Goal: Information Seeking & Learning: Compare options

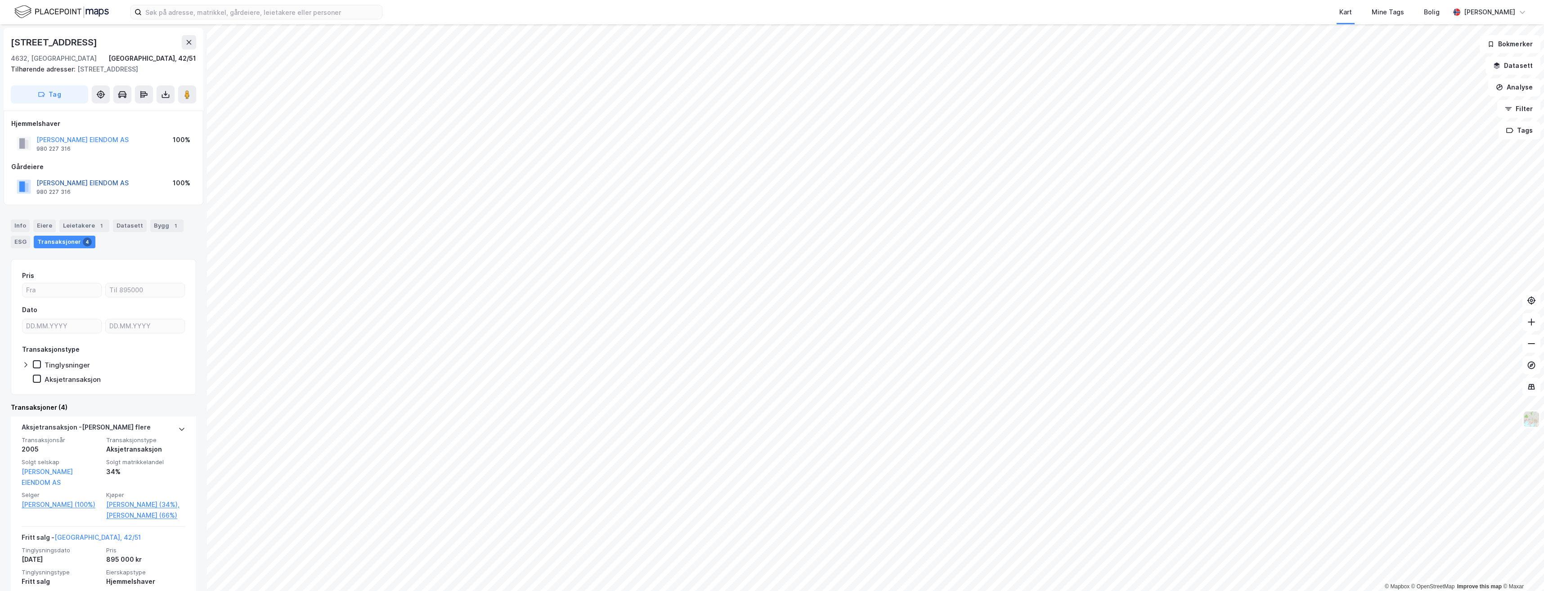
click at [0, 0] on button "[PERSON_NAME] EIENDOM AS" at bounding box center [0, 0] width 0 height 0
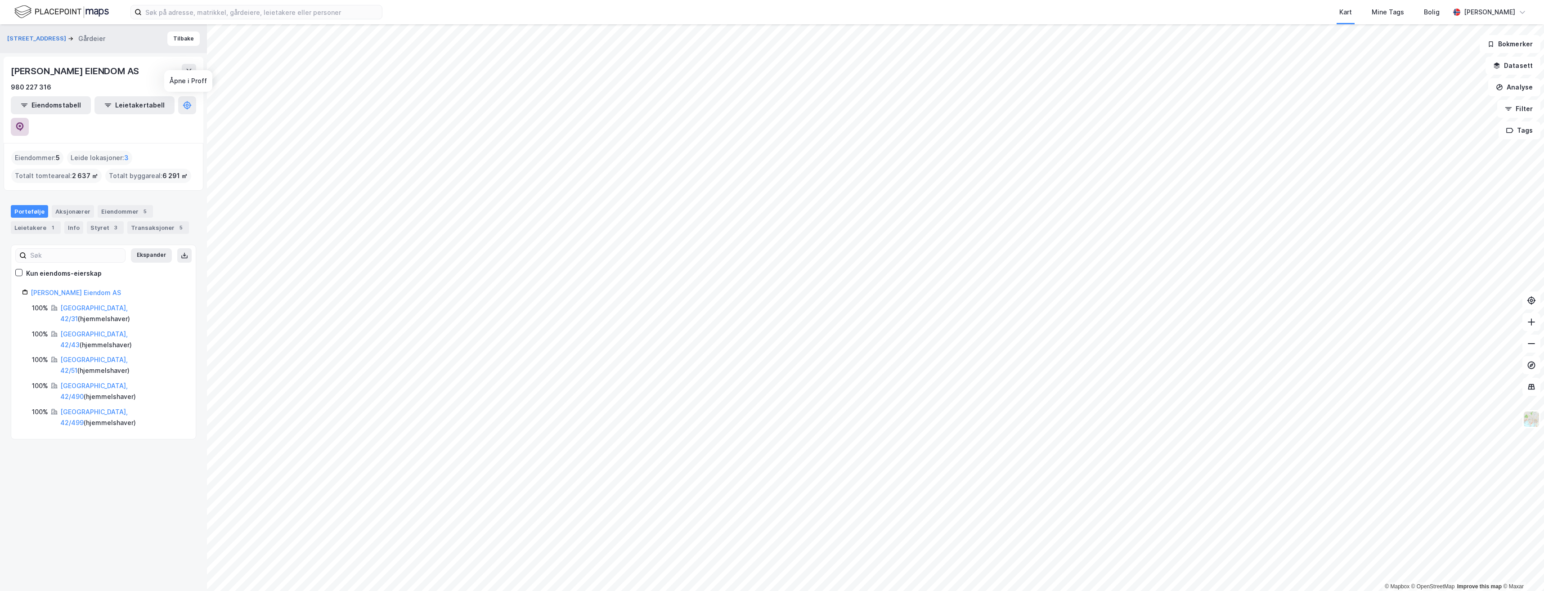
click at [24, 122] on icon at bounding box center [19, 126] width 9 height 9
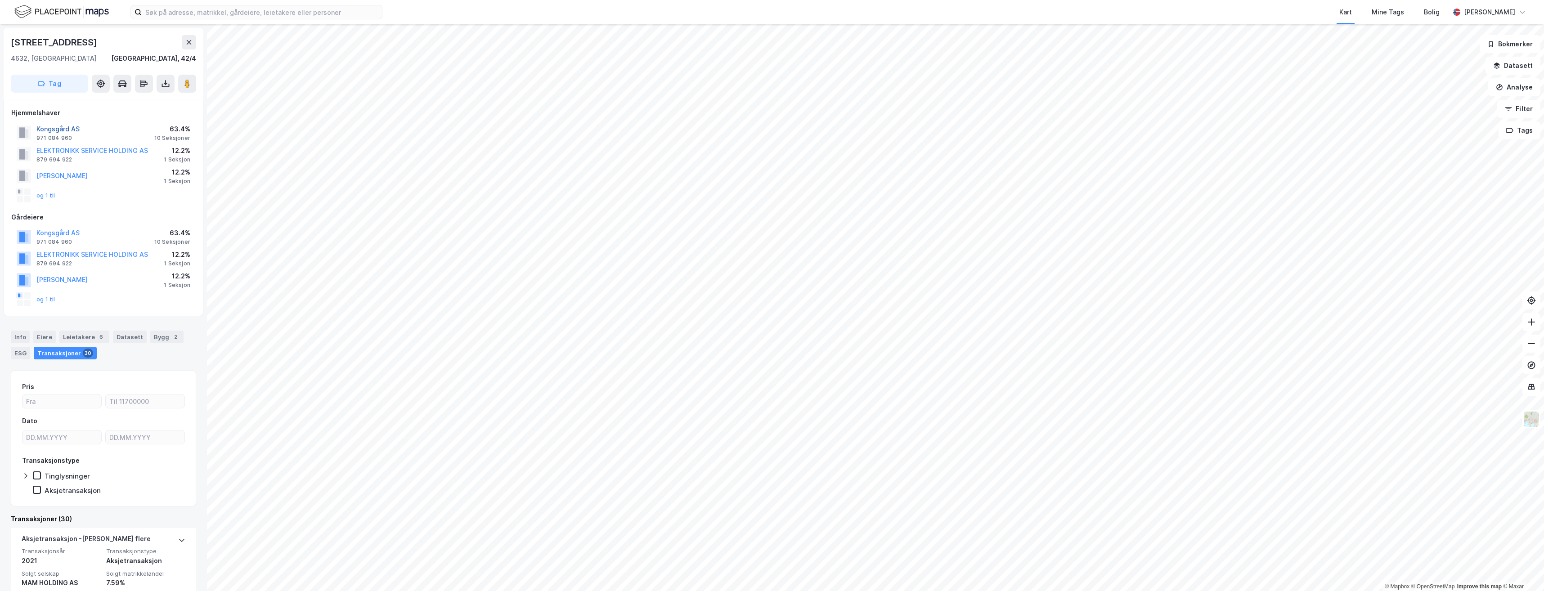
click at [0, 0] on button "Kongsgård AS" at bounding box center [0, 0] width 0 height 0
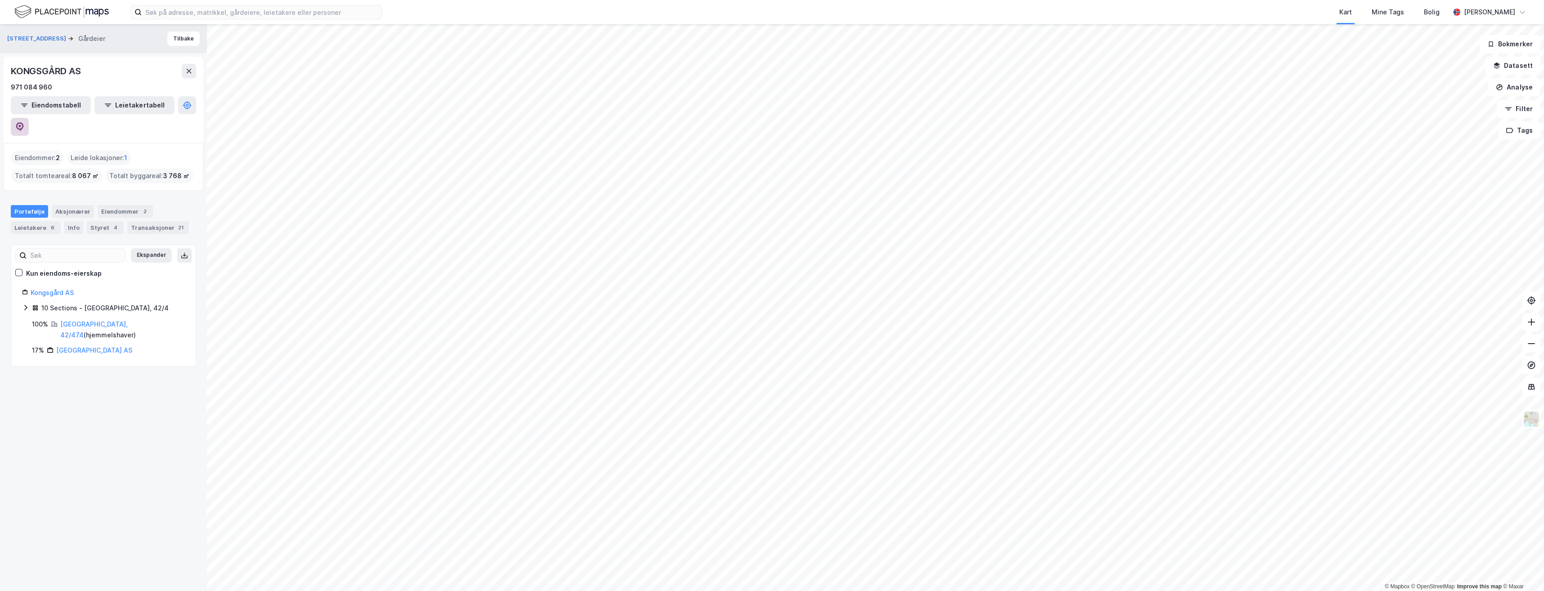
click at [29, 118] on button at bounding box center [20, 127] width 18 height 18
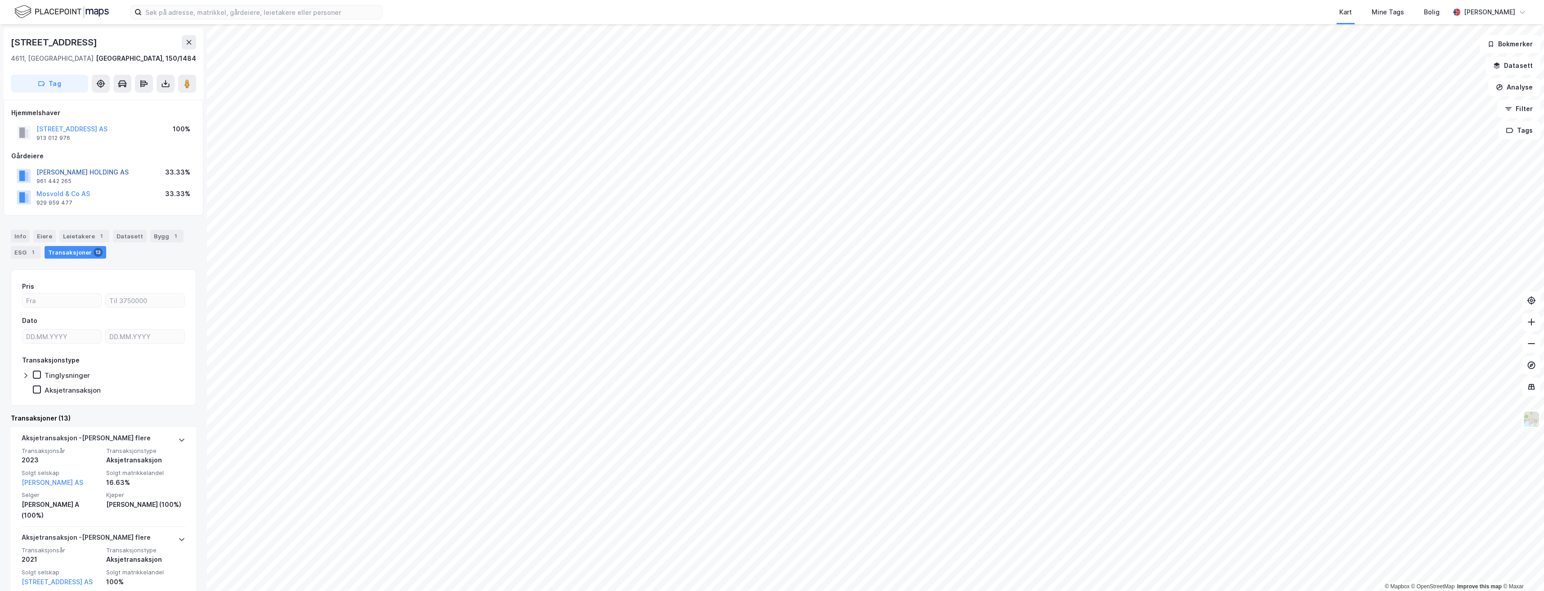
click at [0, 0] on button "[PERSON_NAME] HOLDING AS" at bounding box center [0, 0] width 0 height 0
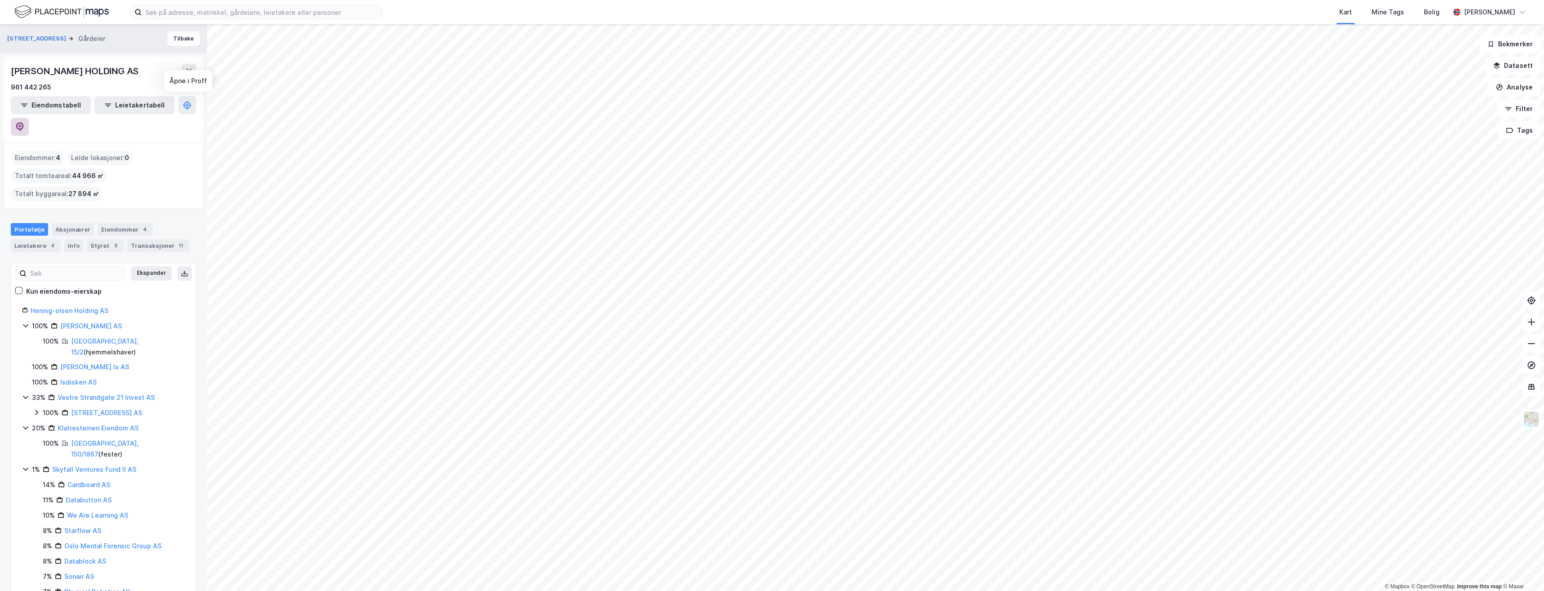
click at [29, 118] on button at bounding box center [20, 127] width 18 height 18
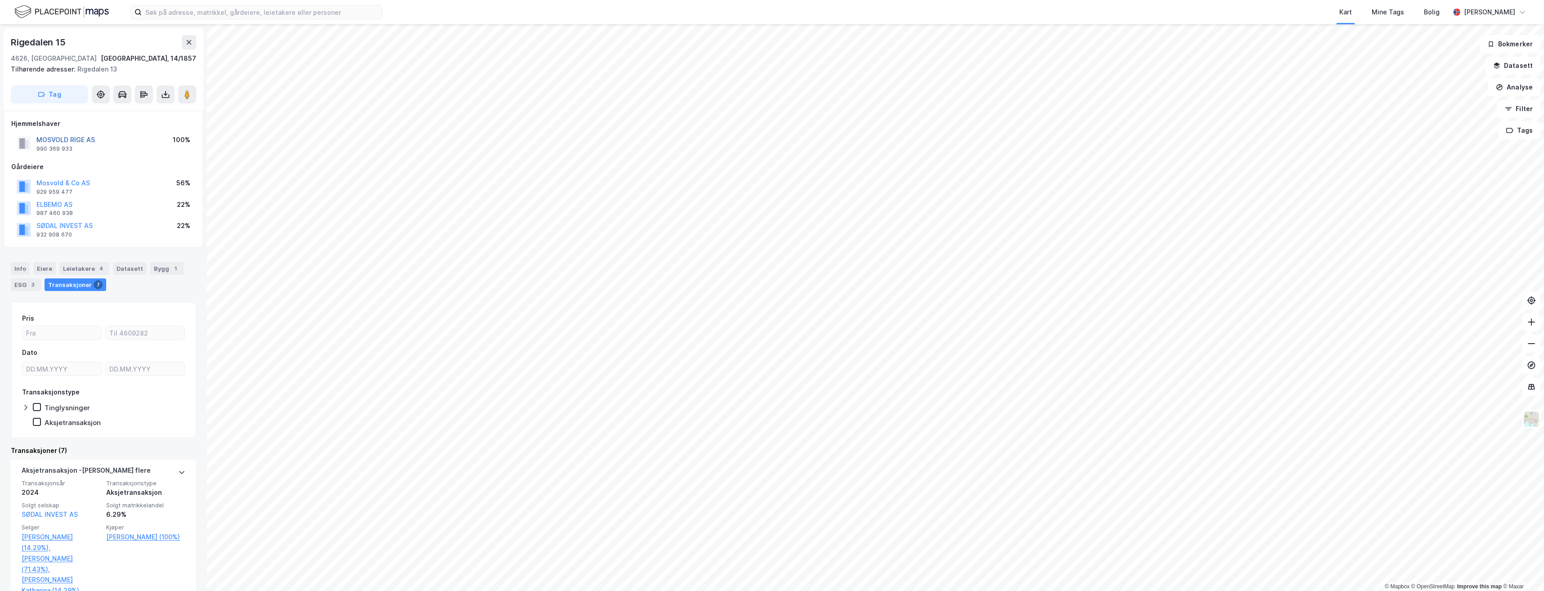
click at [0, 0] on button "MOSVOLD RIGE AS" at bounding box center [0, 0] width 0 height 0
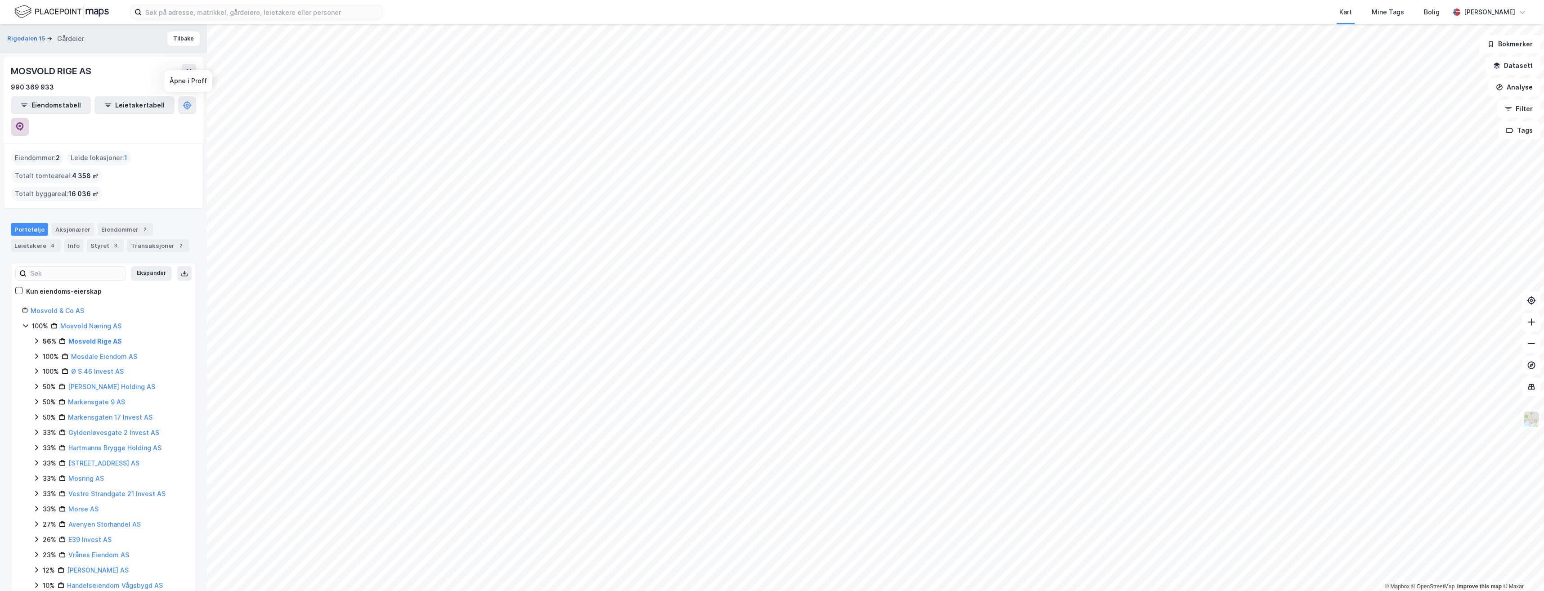
click at [24, 122] on icon at bounding box center [19, 126] width 9 height 9
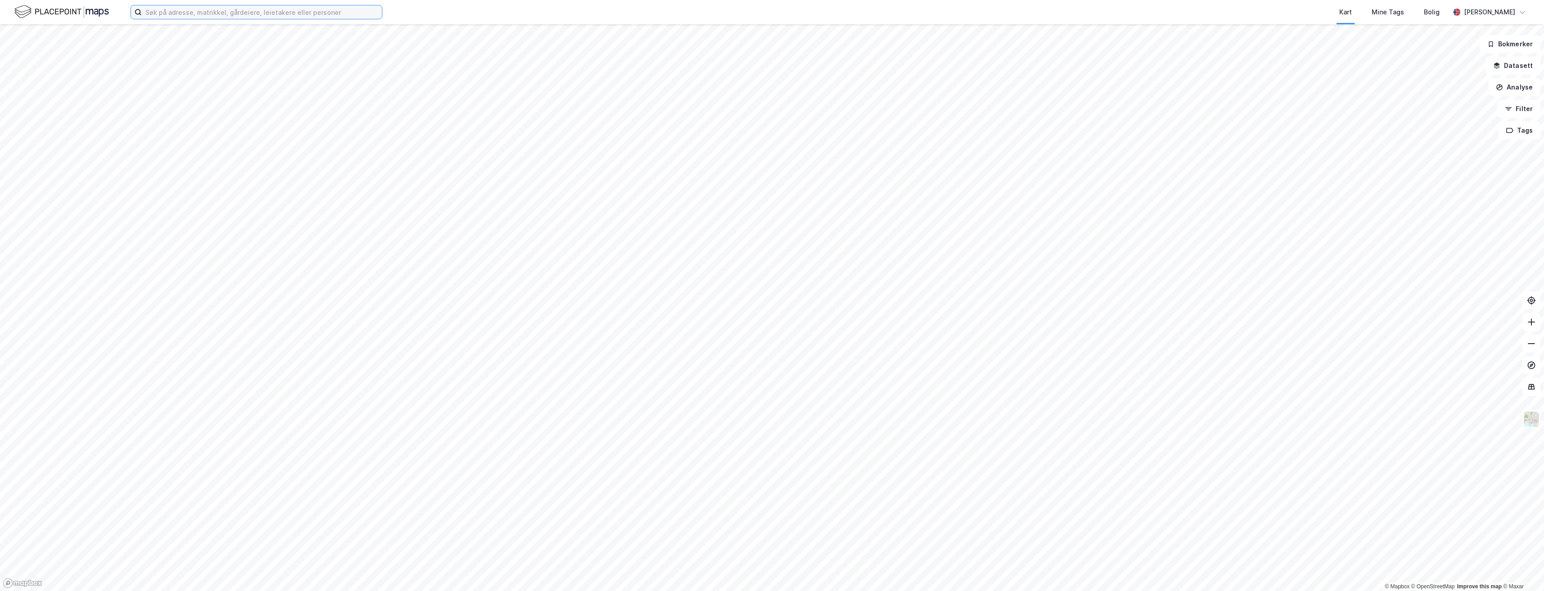
click at [235, 9] on input at bounding box center [262, 11] width 240 height 13
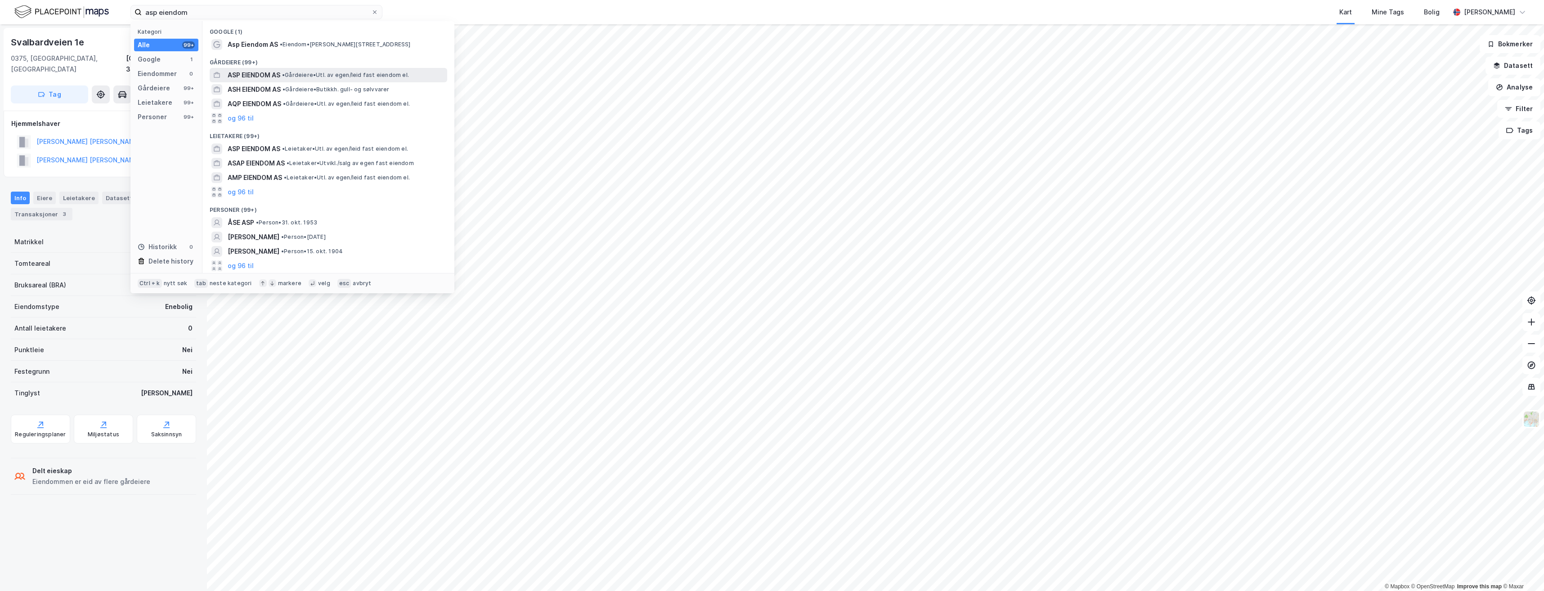
click at [270, 76] on span "ASP EIENDOM AS" at bounding box center [254, 75] width 53 height 11
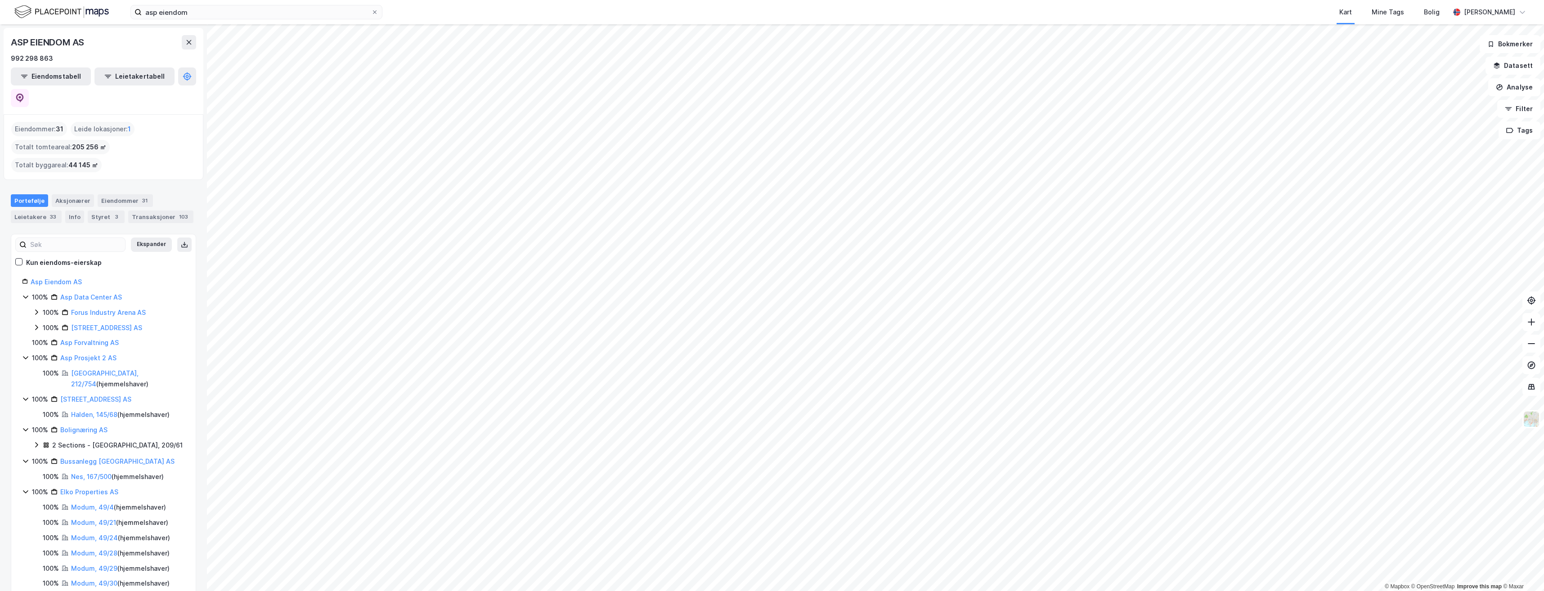
click at [779, 591] on html "asp eiendom Kart Mine Tags Bolig Ragnar Mykland © Mapbox © OpenStreetMap Improv…" at bounding box center [772, 295] width 1544 height 591
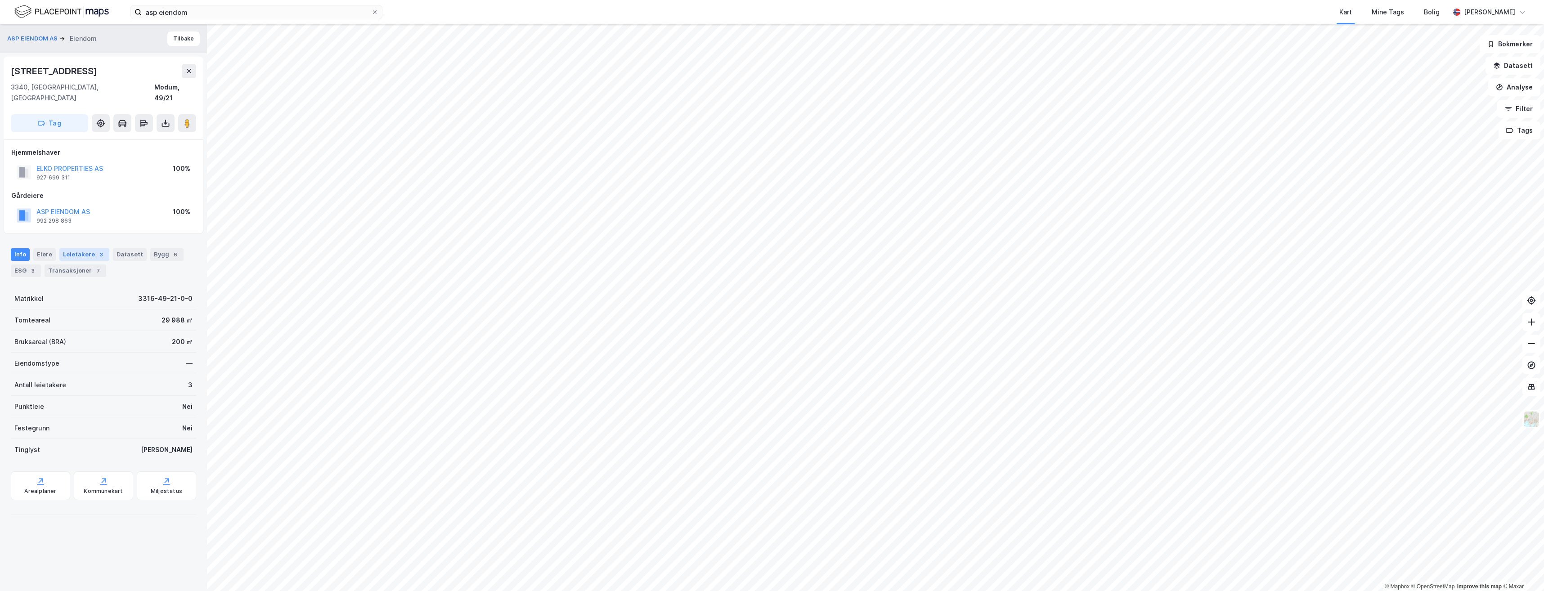
click at [76, 248] on div "Leietakere 3" at bounding box center [84, 254] width 50 height 13
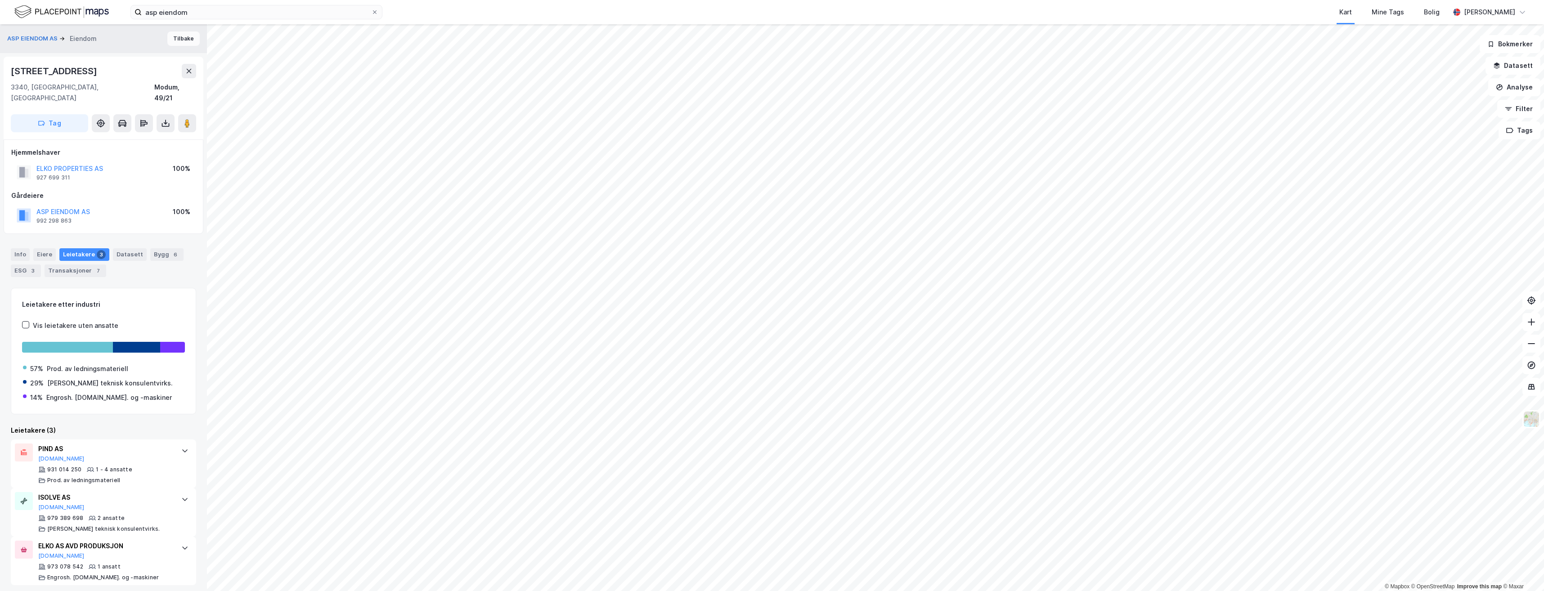
click at [182, 39] on button "Tilbake" at bounding box center [183, 38] width 32 height 14
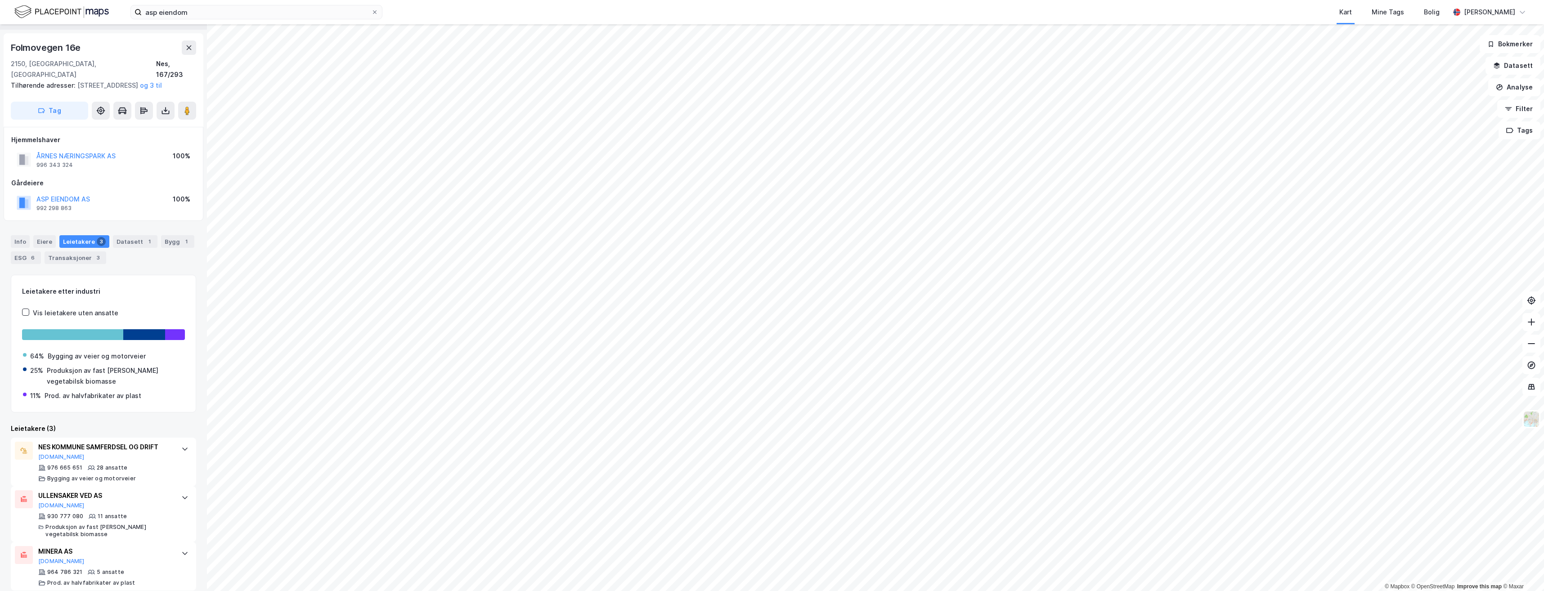
scroll to position [34, 0]
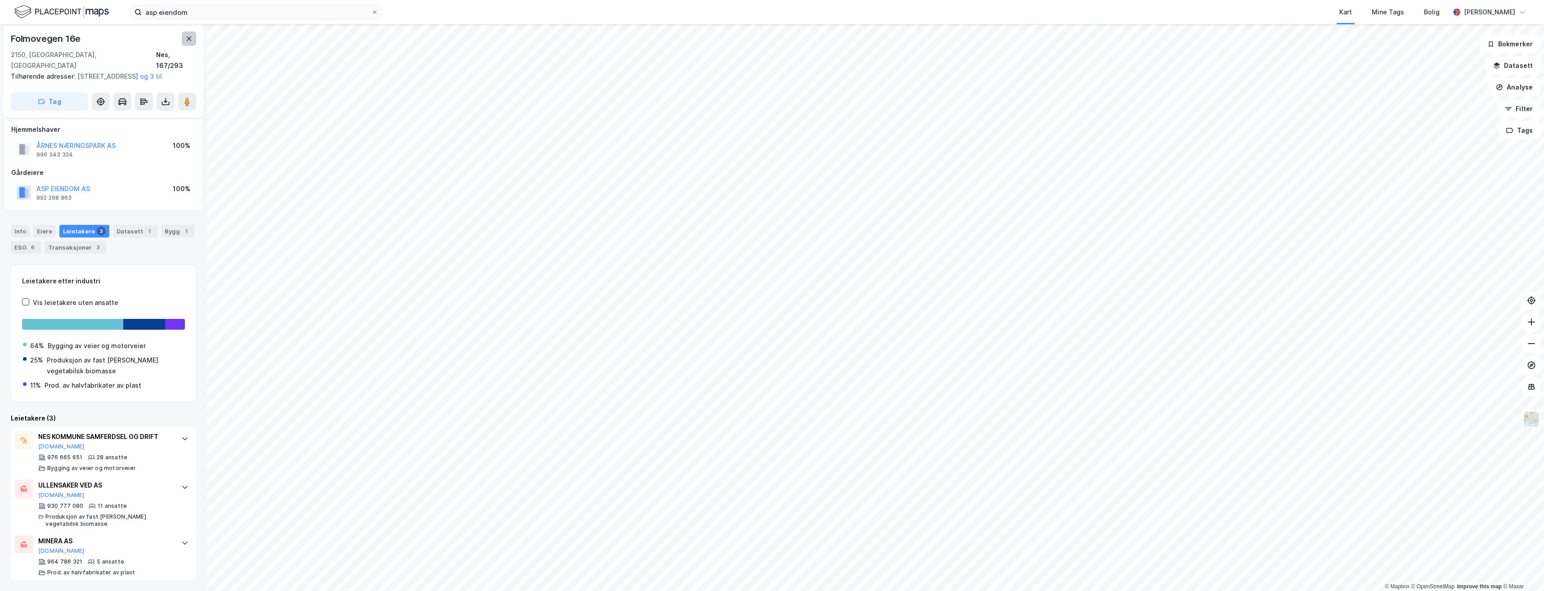
click at [189, 37] on icon at bounding box center [188, 38] width 7 height 7
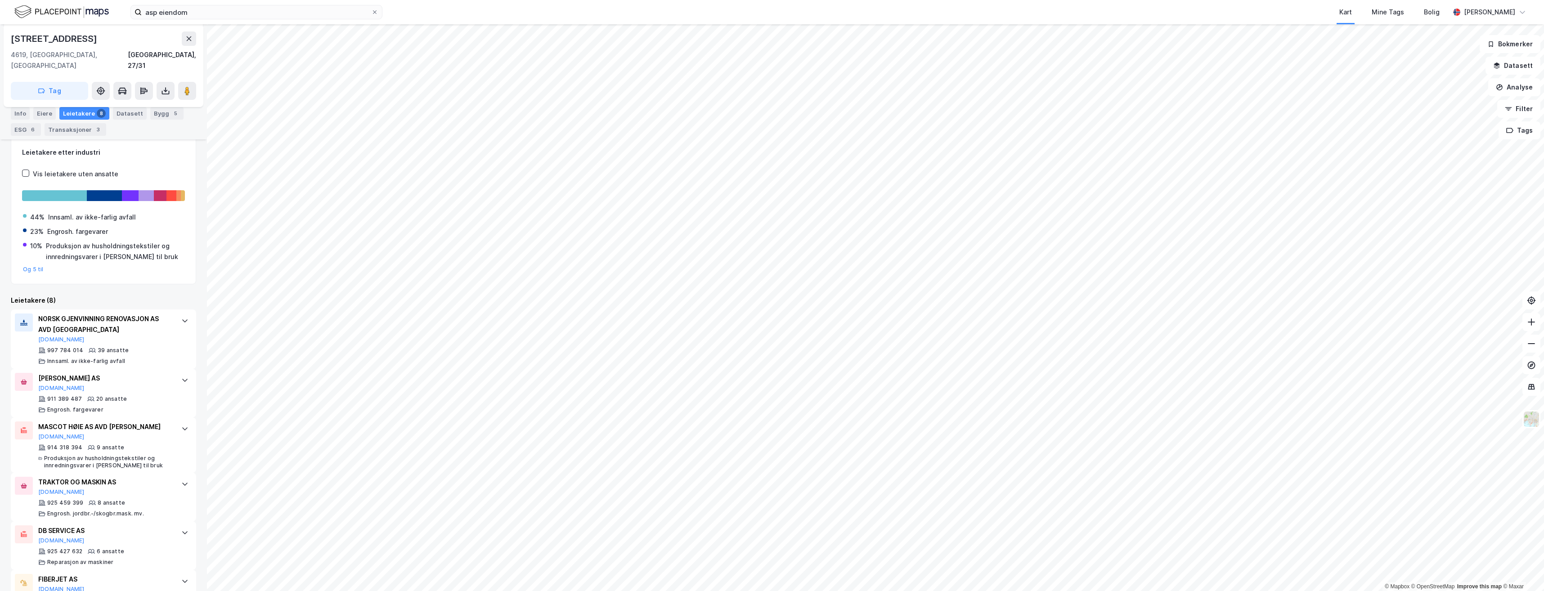
scroll to position [269, 0]
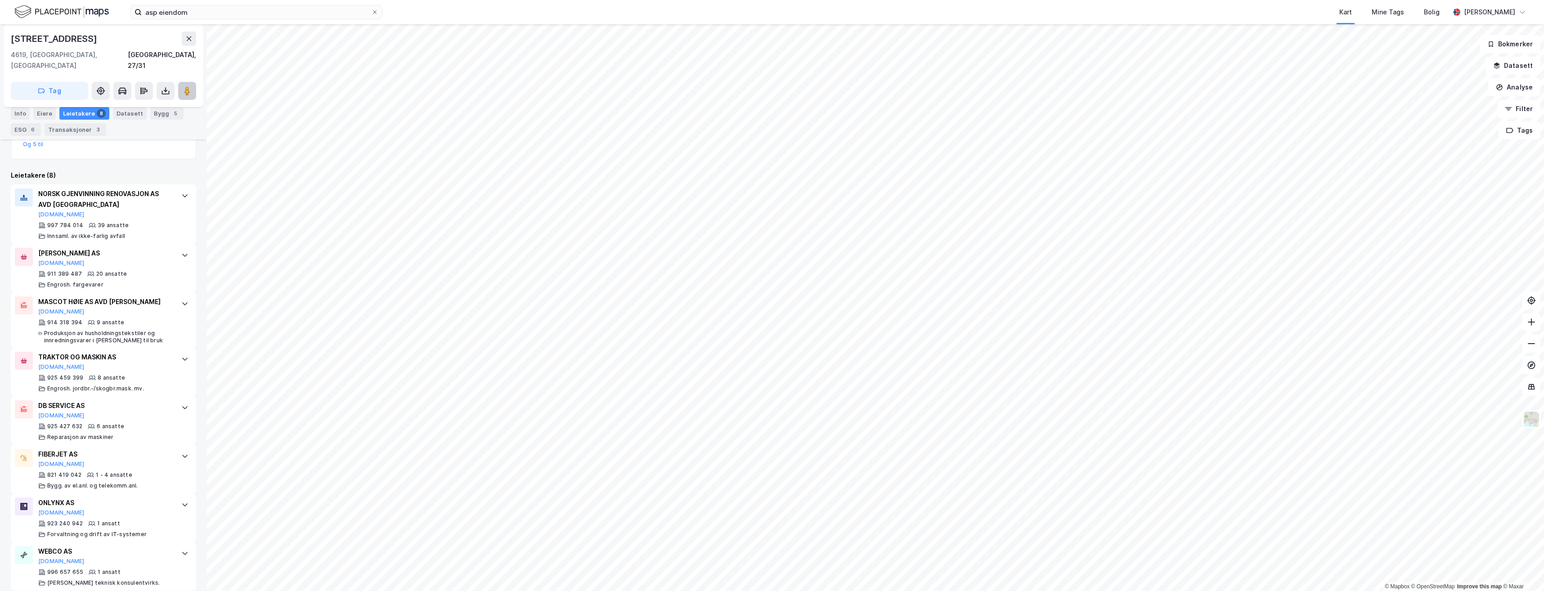
click at [188, 86] on image at bounding box center [186, 90] width 5 height 9
click at [150, 112] on div "Bygg 5" at bounding box center [166, 113] width 33 height 13
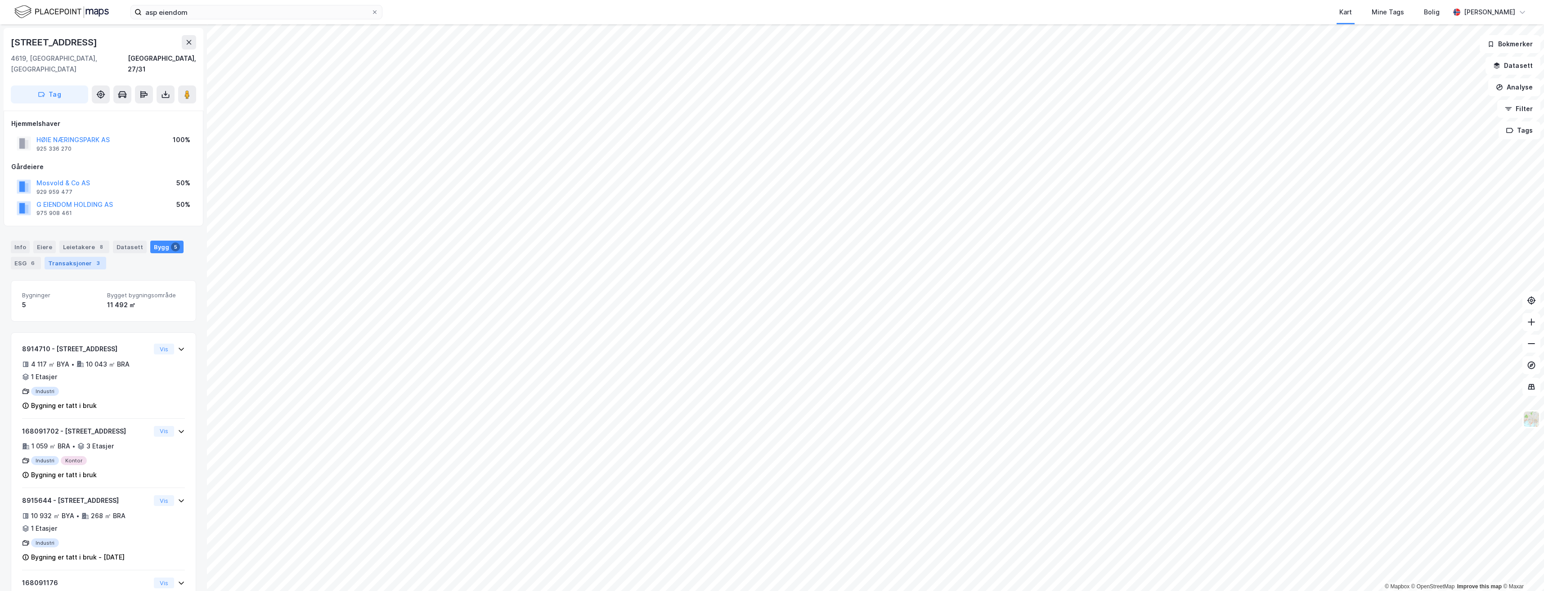
click at [81, 258] on div "Transaksjoner 3" at bounding box center [76, 263] width 62 height 13
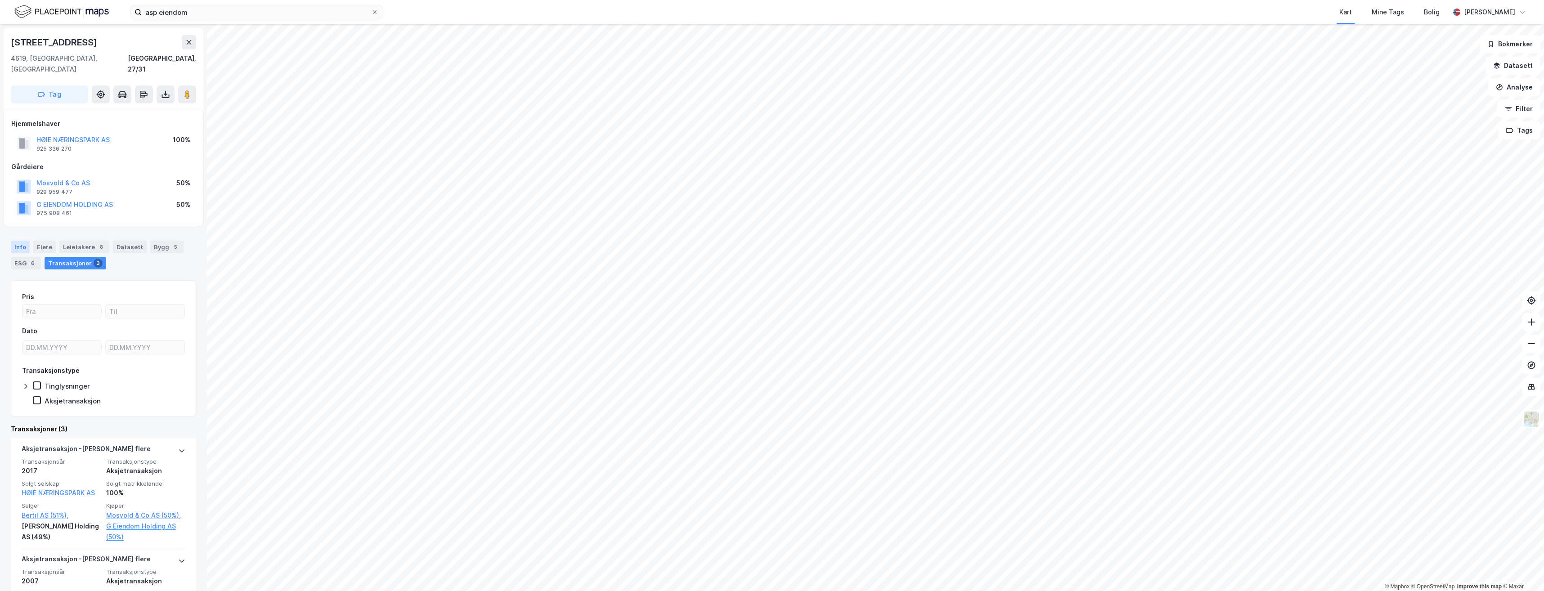
click at [21, 241] on div "Info" at bounding box center [20, 247] width 19 height 13
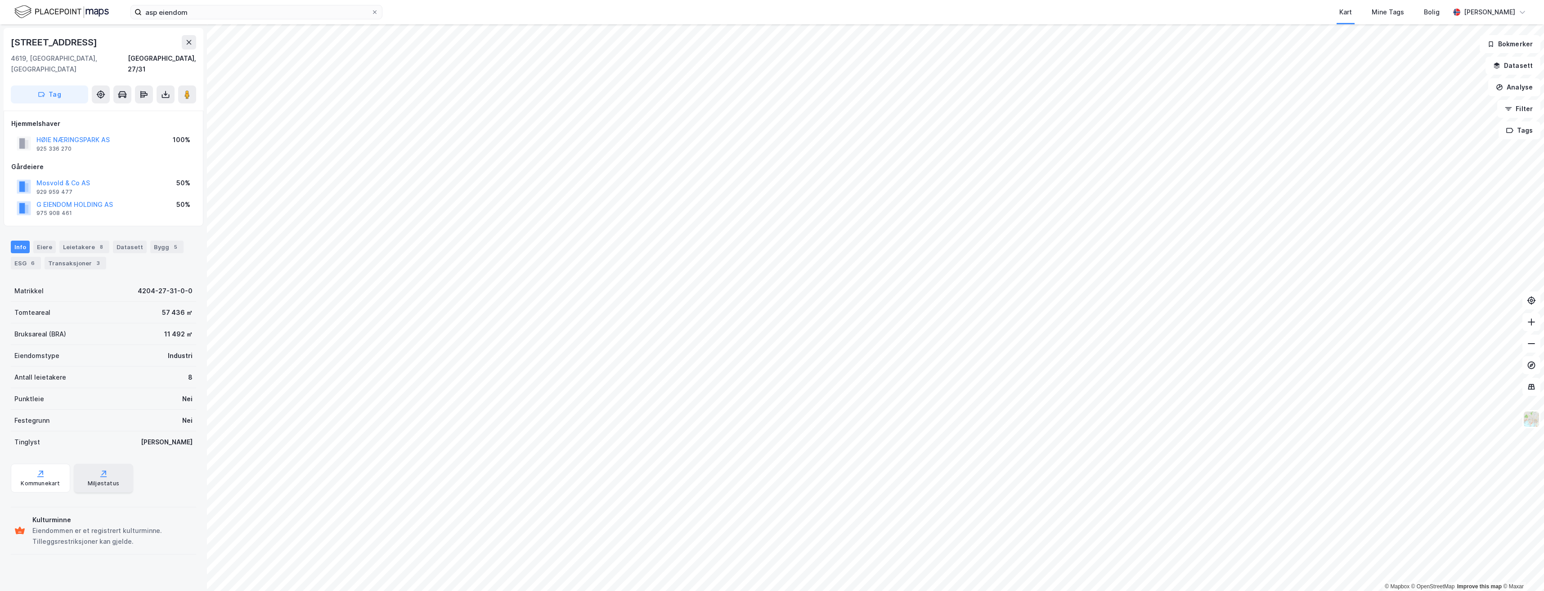
click at [101, 471] on icon at bounding box center [103, 473] width 5 height 5
click at [27, 257] on div "ESG 6" at bounding box center [26, 263] width 30 height 13
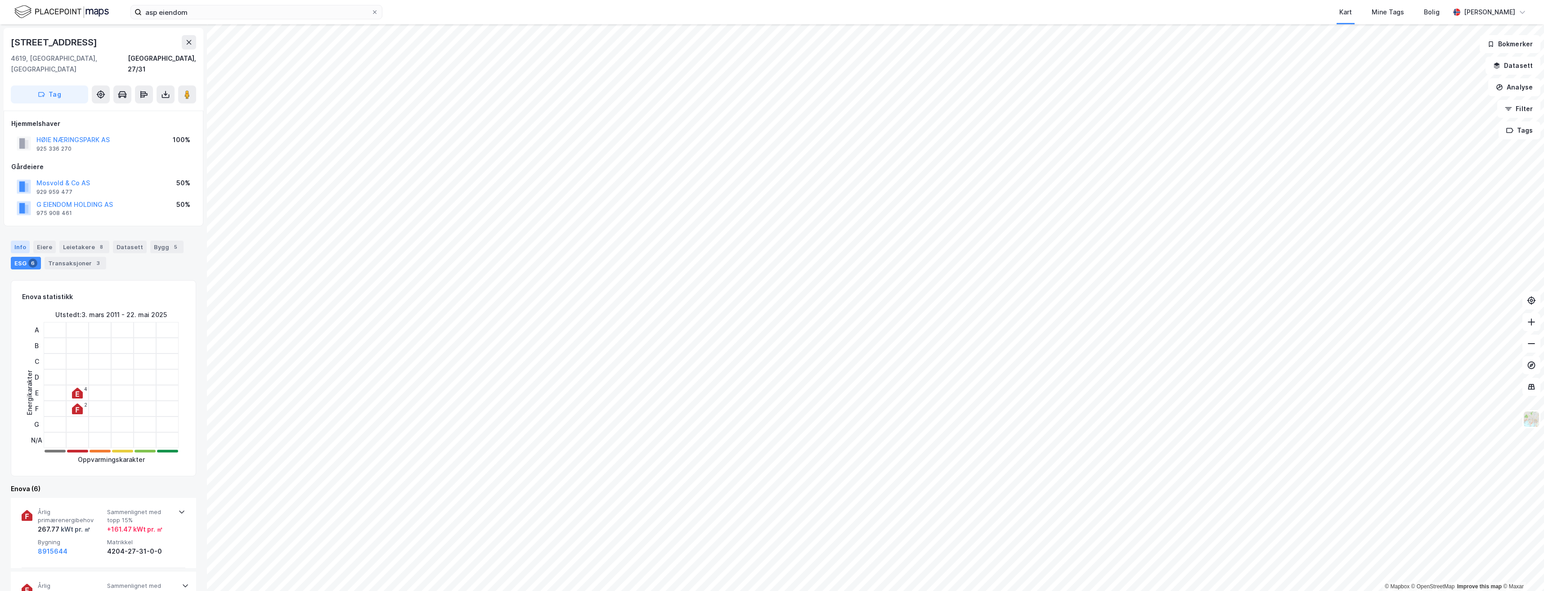
click at [19, 241] on div "Info" at bounding box center [20, 247] width 19 height 13
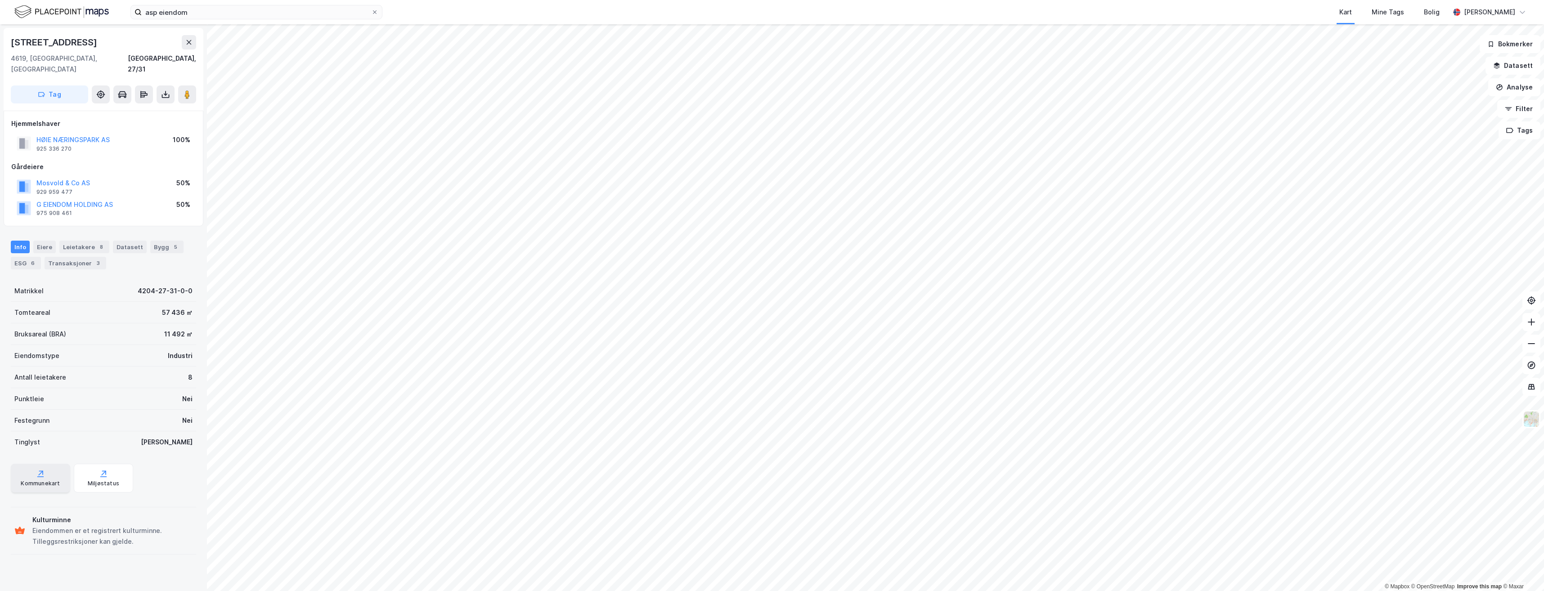
click at [41, 469] on icon at bounding box center [40, 473] width 9 height 9
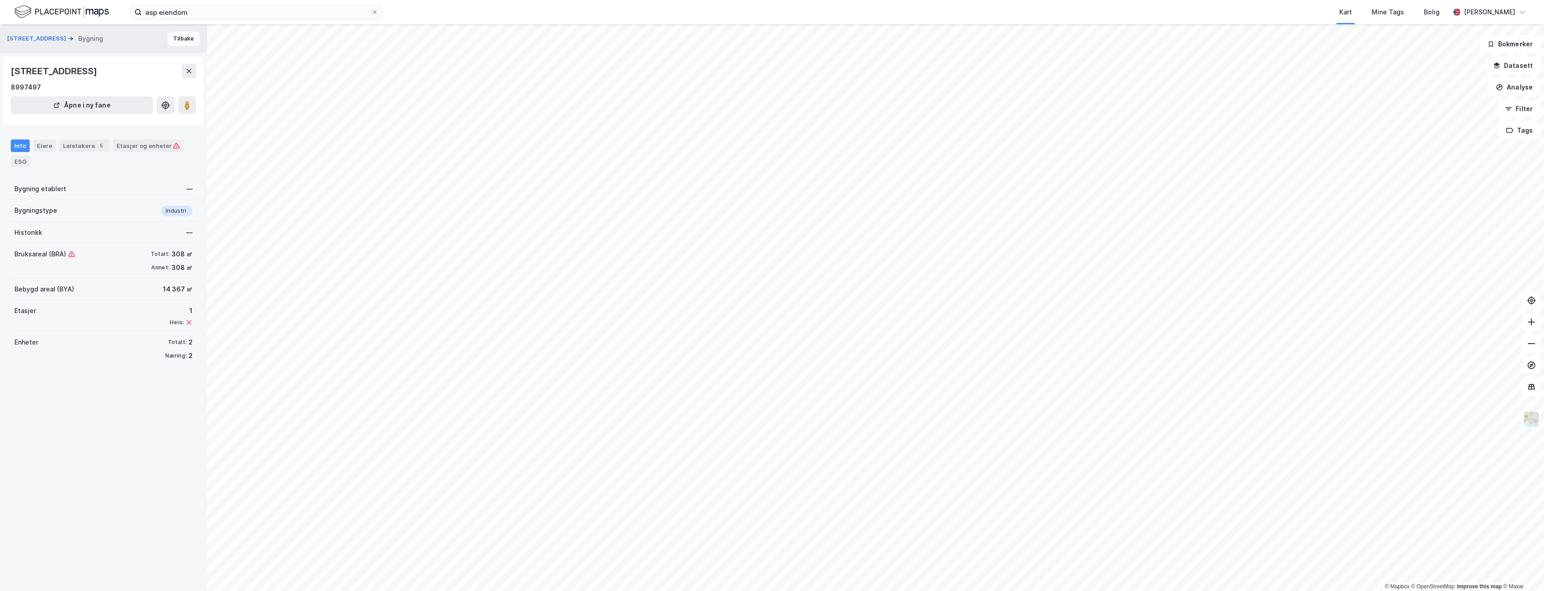
click at [170, 36] on button "Tilbake" at bounding box center [183, 38] width 32 height 14
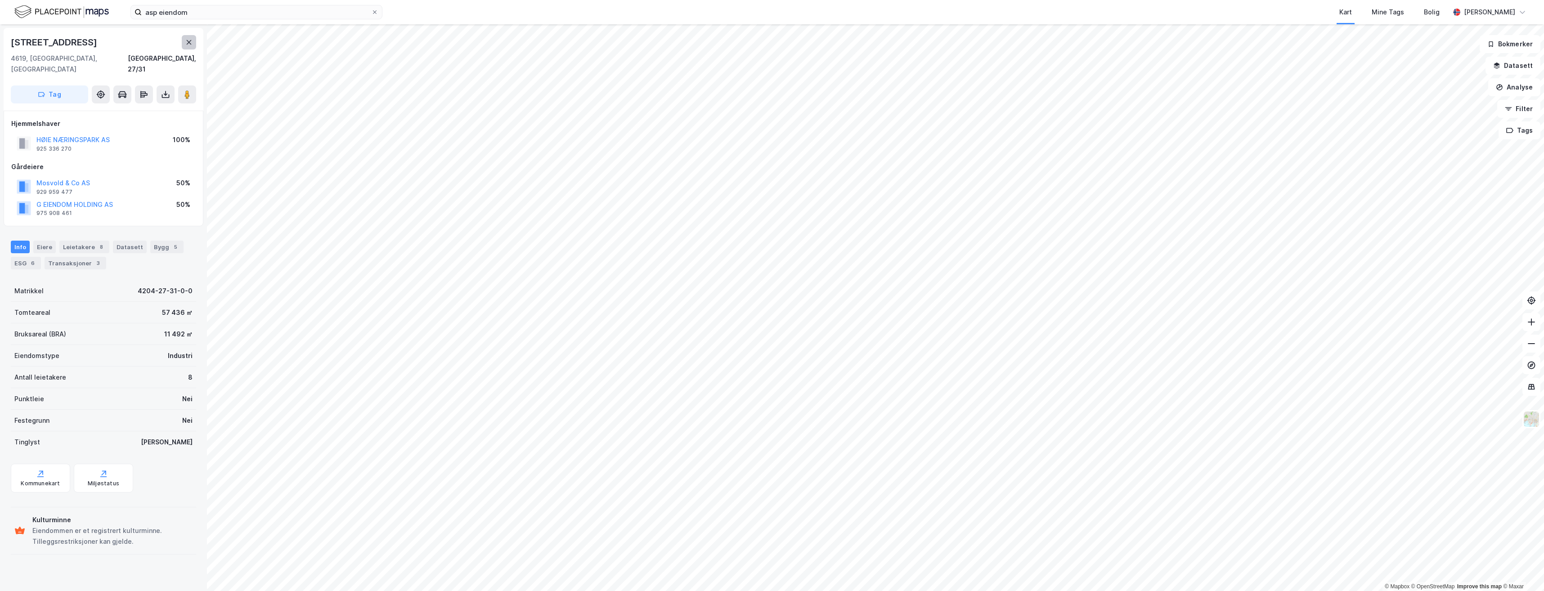
click at [182, 43] on button at bounding box center [189, 42] width 14 height 14
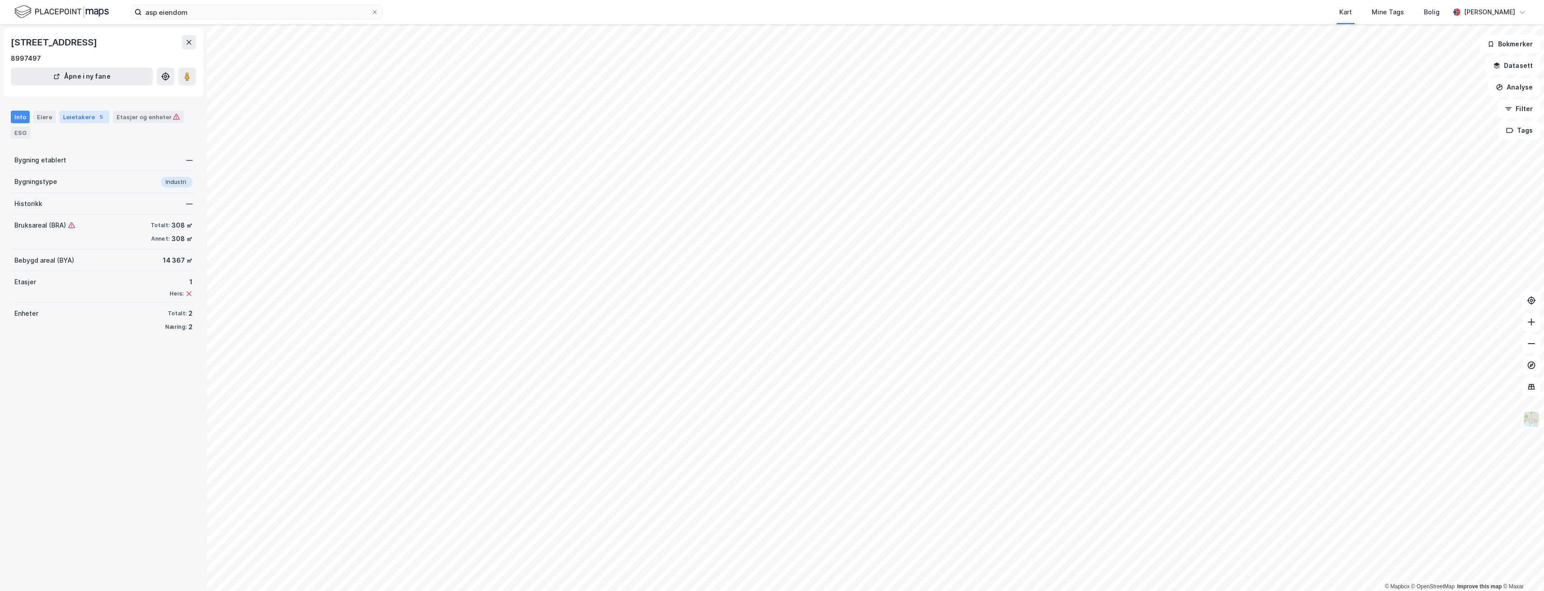
click at [90, 119] on div "Leietakere 5" at bounding box center [84, 117] width 50 height 13
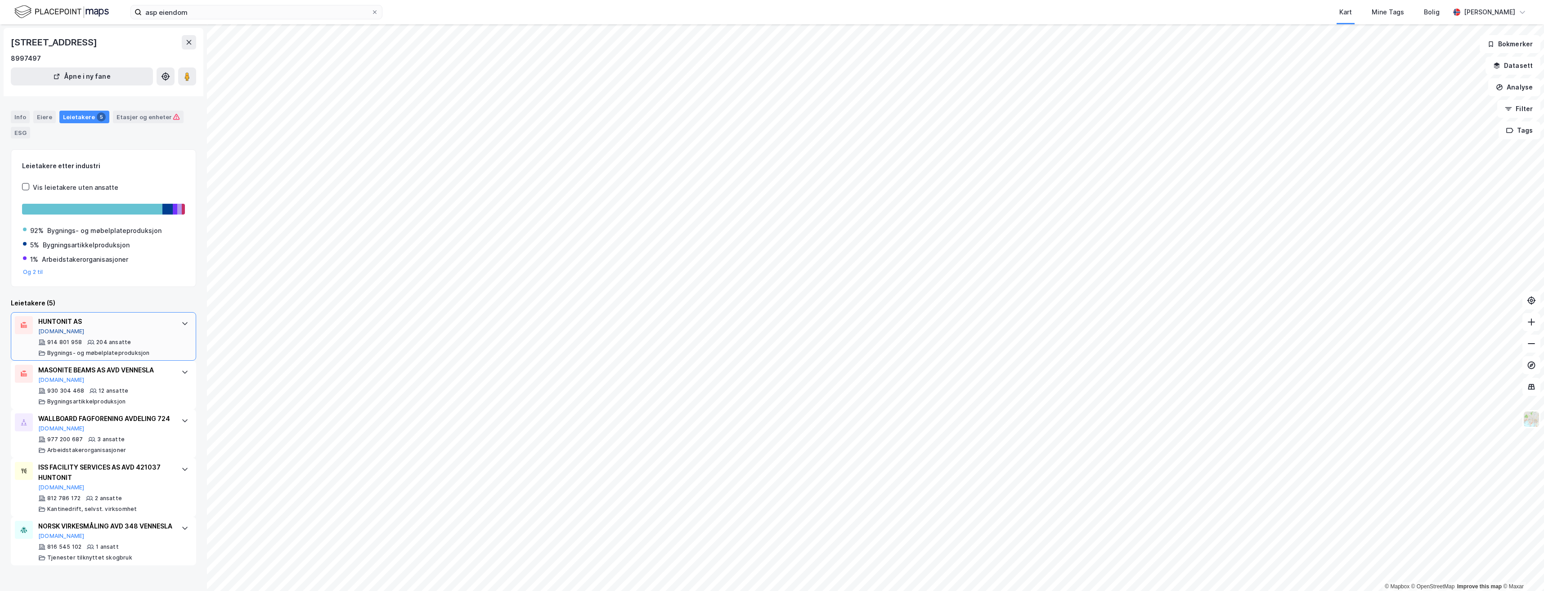
click at [58, 331] on button "Proff.no" at bounding box center [61, 331] width 46 height 7
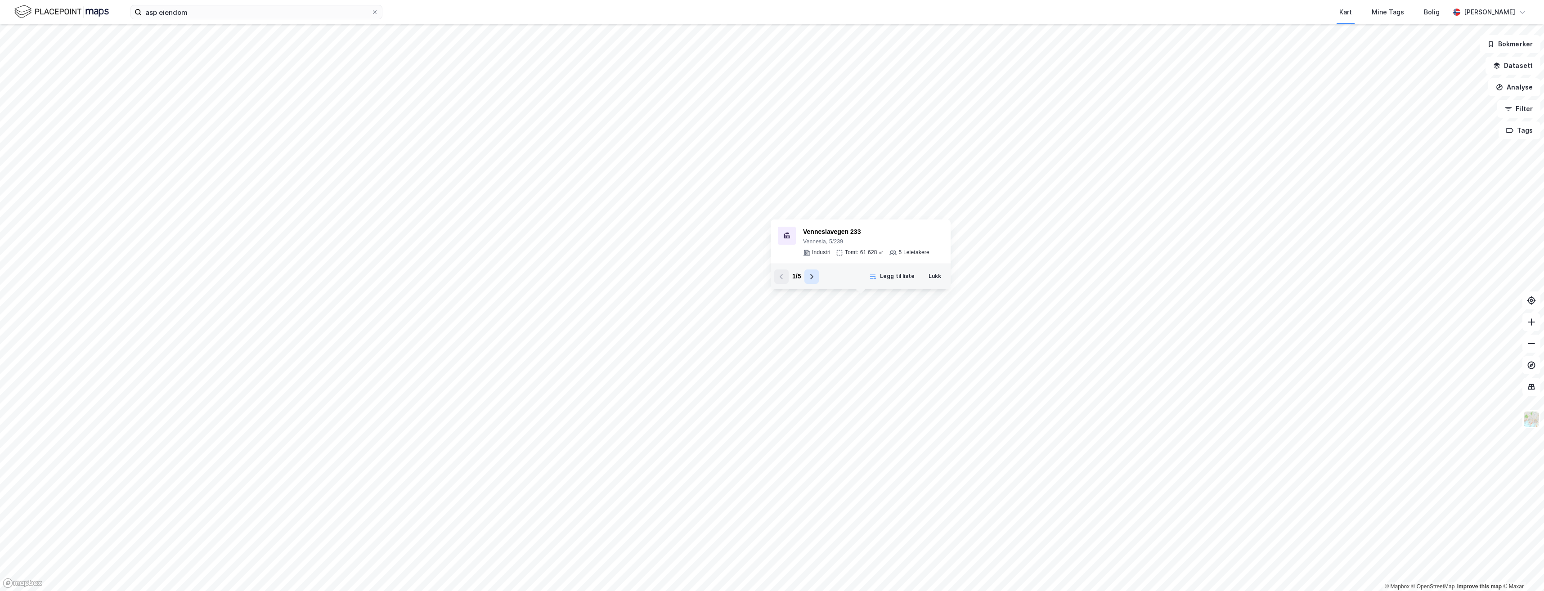
click at [810, 276] on icon at bounding box center [811, 276] width 7 height 7
click at [810, 276] on div "5 / 5" at bounding box center [796, 276] width 45 height 14
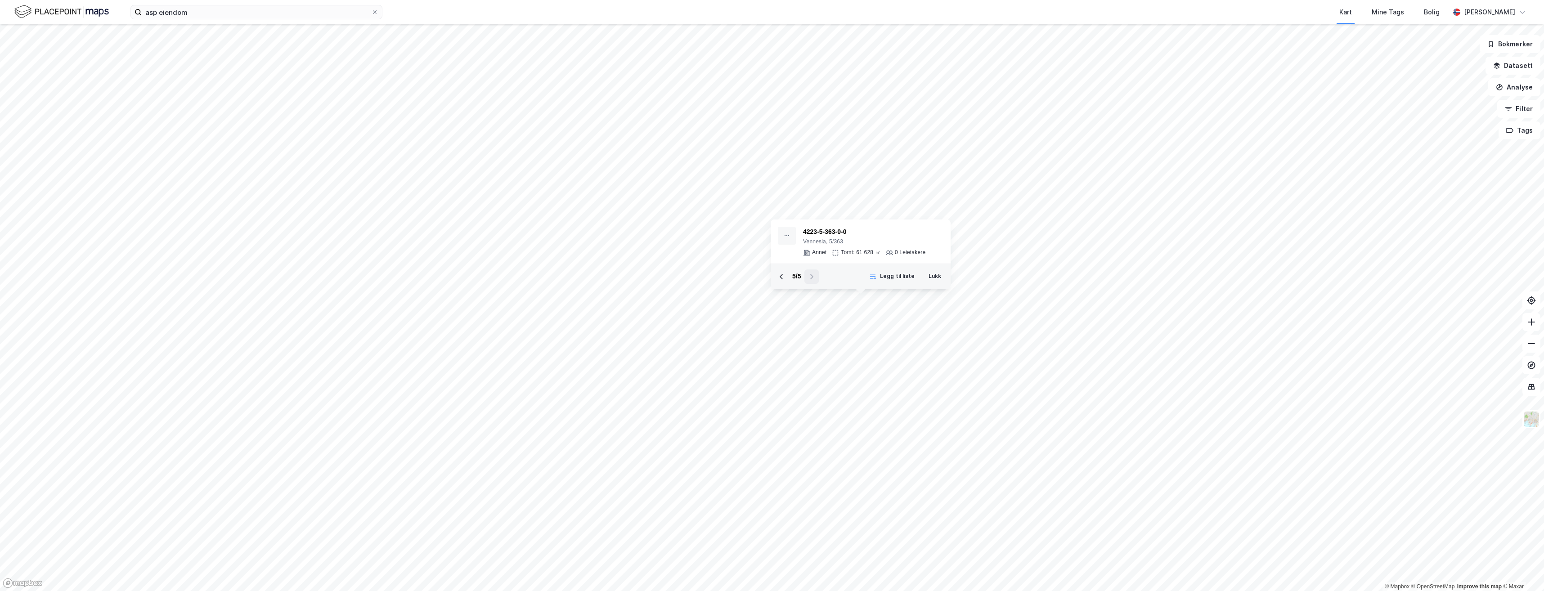
click at [810, 276] on div "5 / 5" at bounding box center [796, 276] width 45 height 14
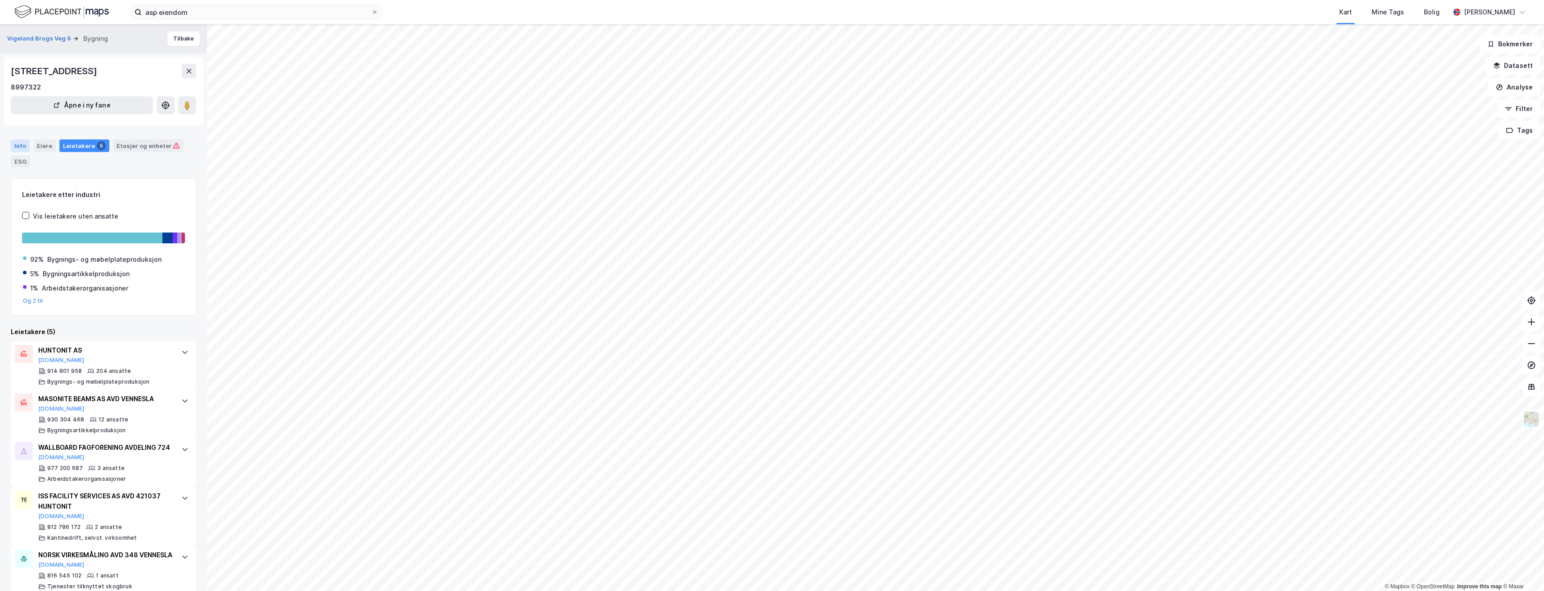
click at [25, 143] on div "Info" at bounding box center [20, 145] width 19 height 13
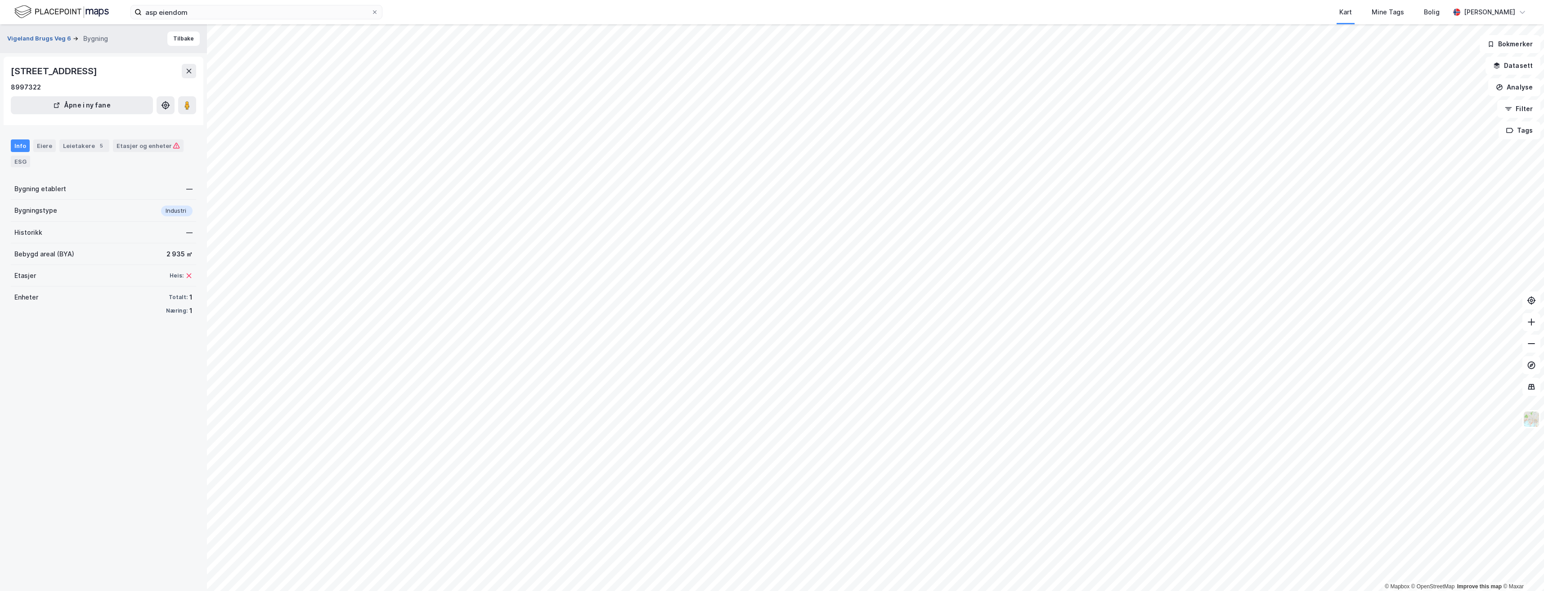
click at [46, 37] on button "Vigeland Brugs Veg 6" at bounding box center [40, 38] width 66 height 9
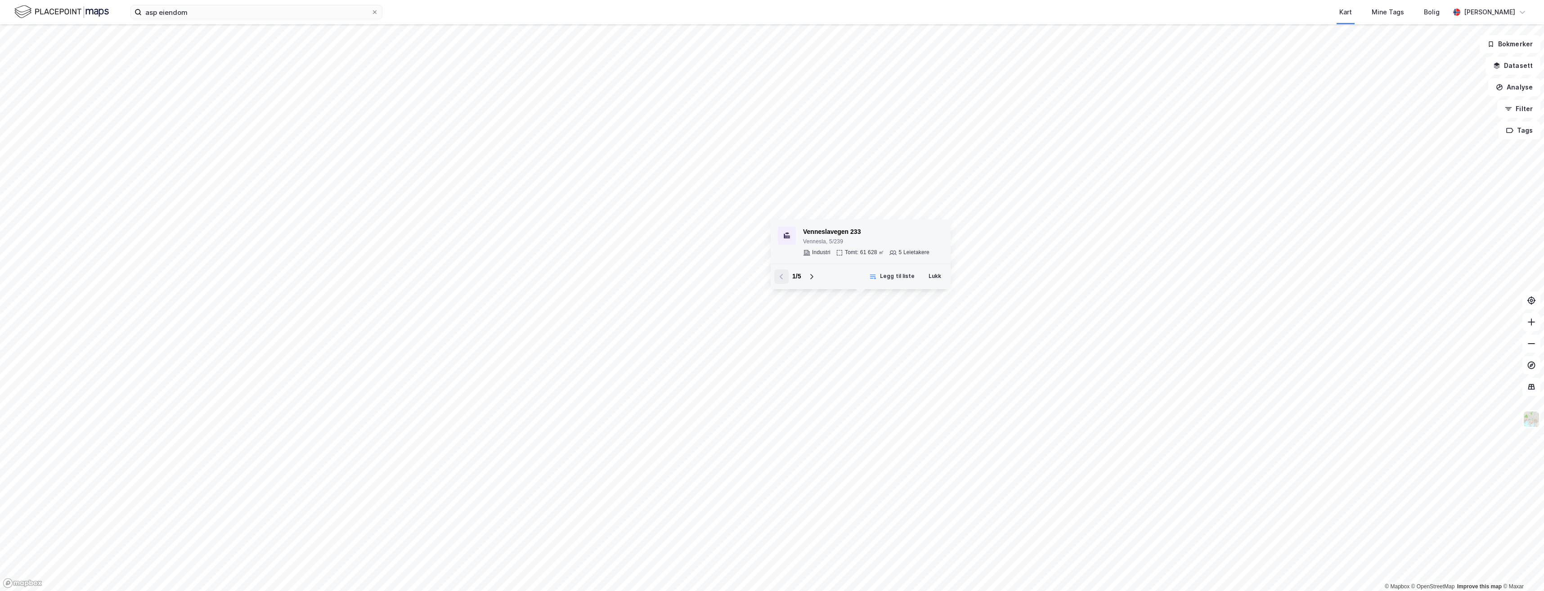
click at [827, 227] on div "Venneslavegen 233" at bounding box center [866, 232] width 126 height 11
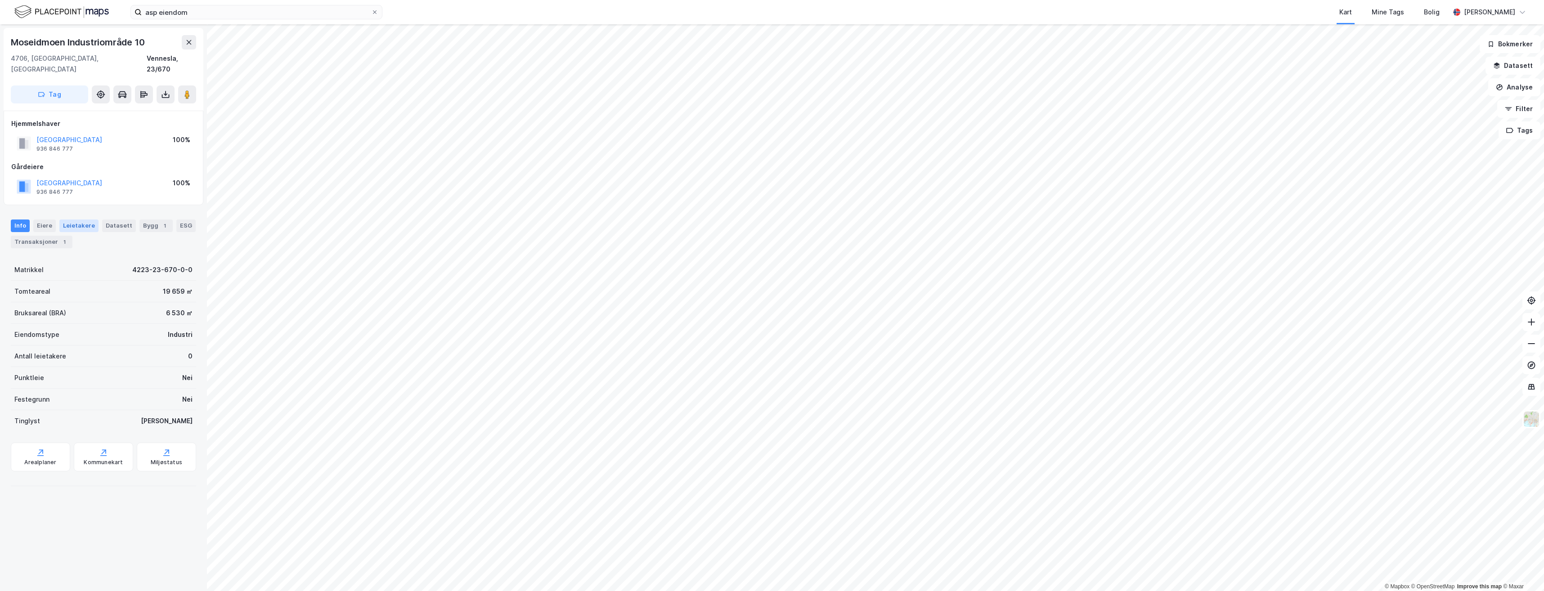
click at [83, 219] on div "Leietakere" at bounding box center [78, 225] width 39 height 13
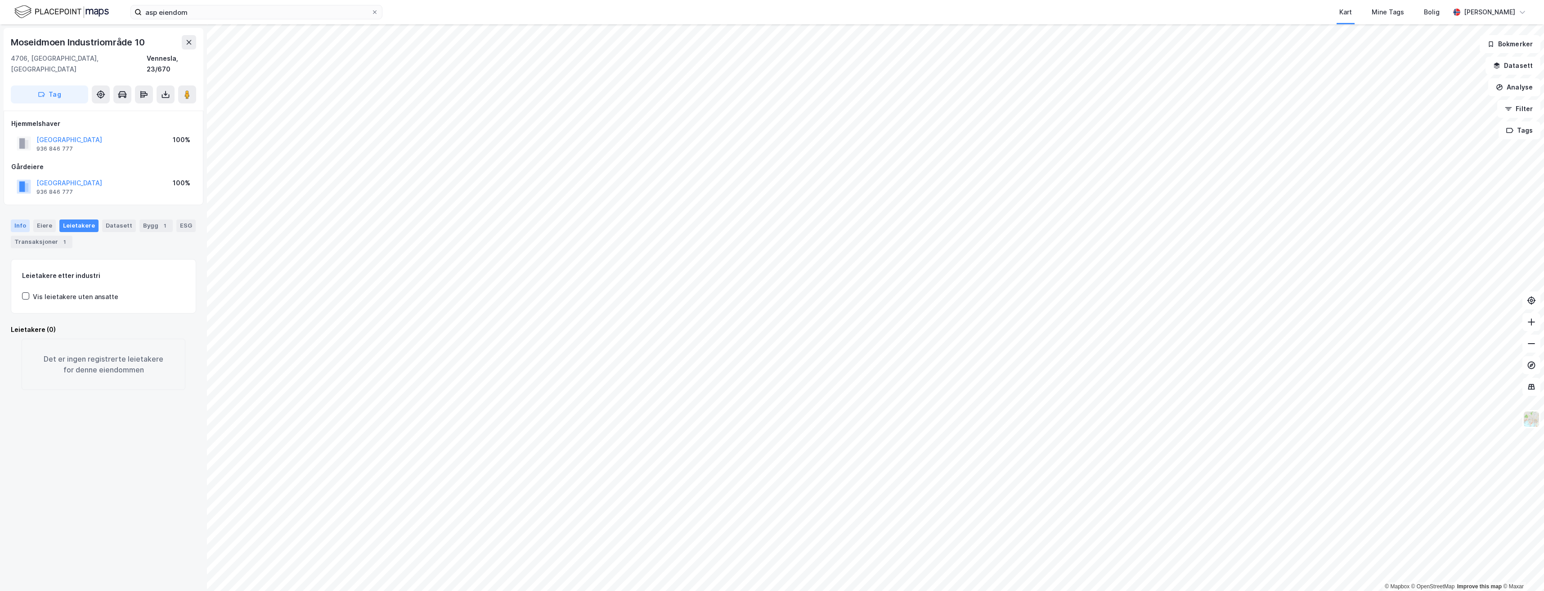
click at [11, 219] on div "Info" at bounding box center [20, 225] width 19 height 13
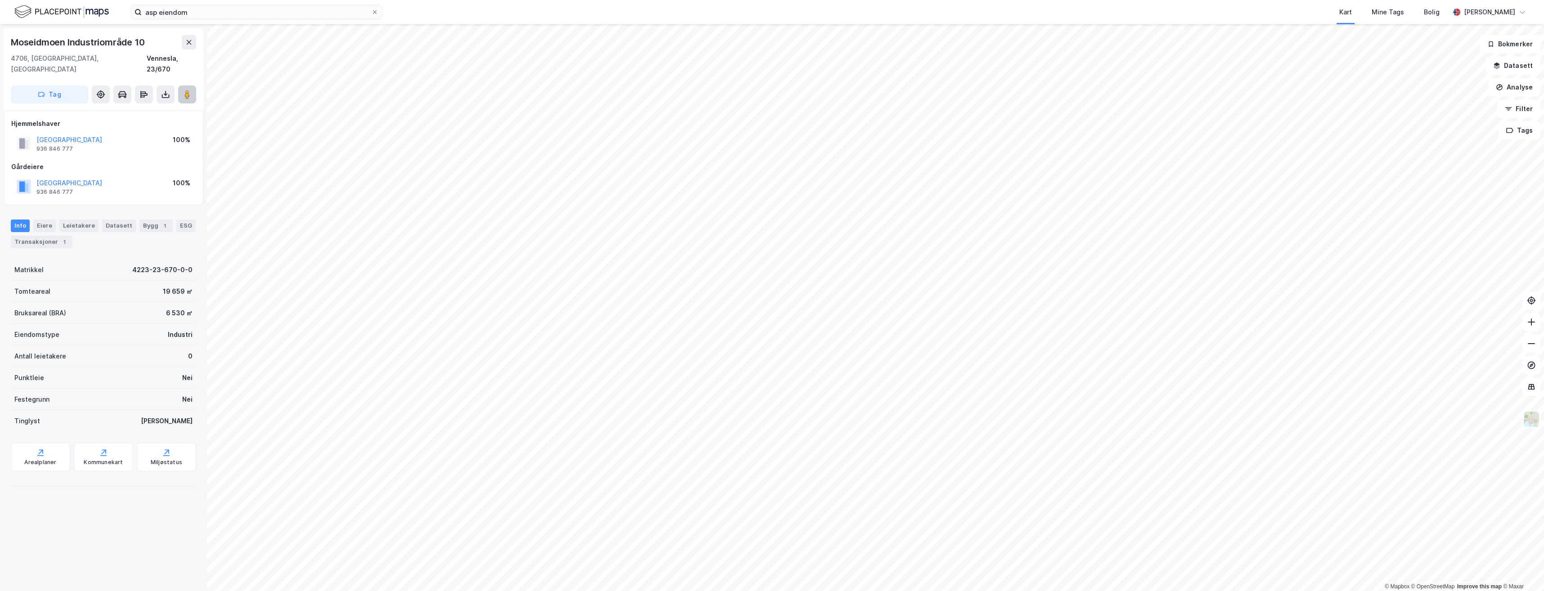
click at [187, 90] on image at bounding box center [186, 94] width 5 height 9
click at [85, 219] on div "Leietakere 1" at bounding box center [84, 225] width 50 height 13
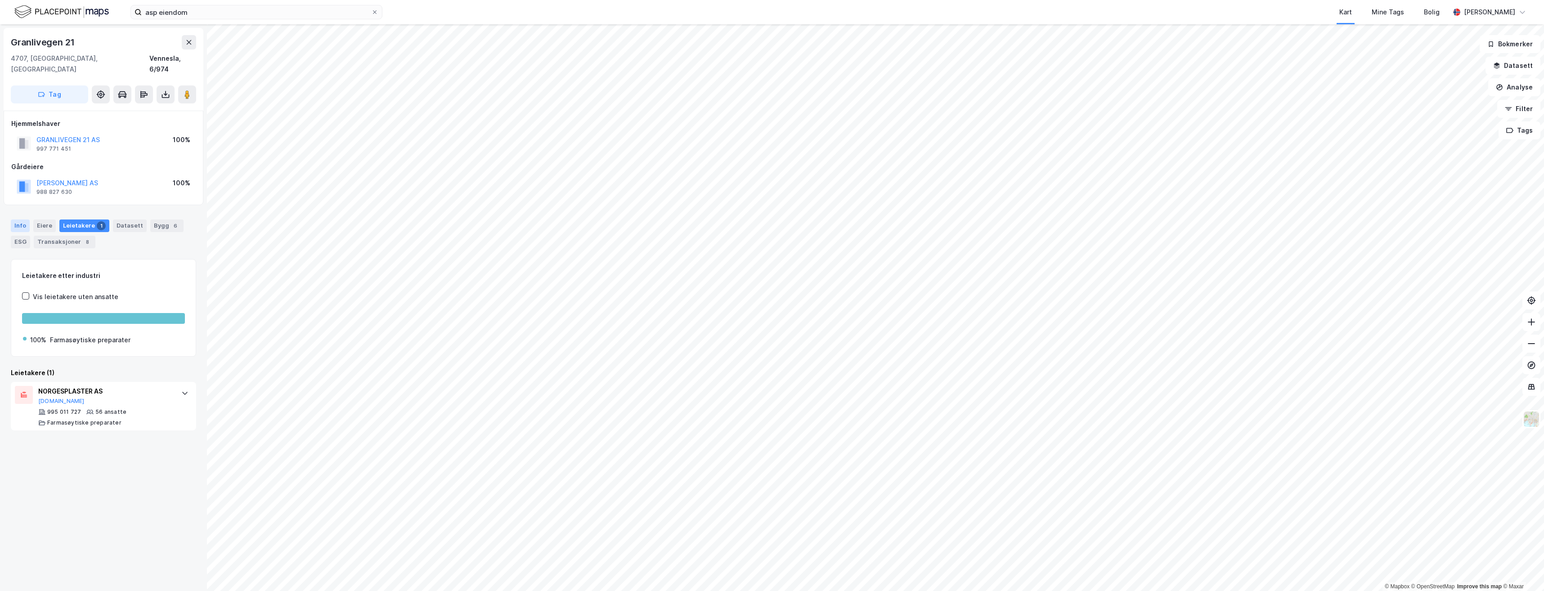
click at [27, 219] on div "Info" at bounding box center [20, 225] width 19 height 13
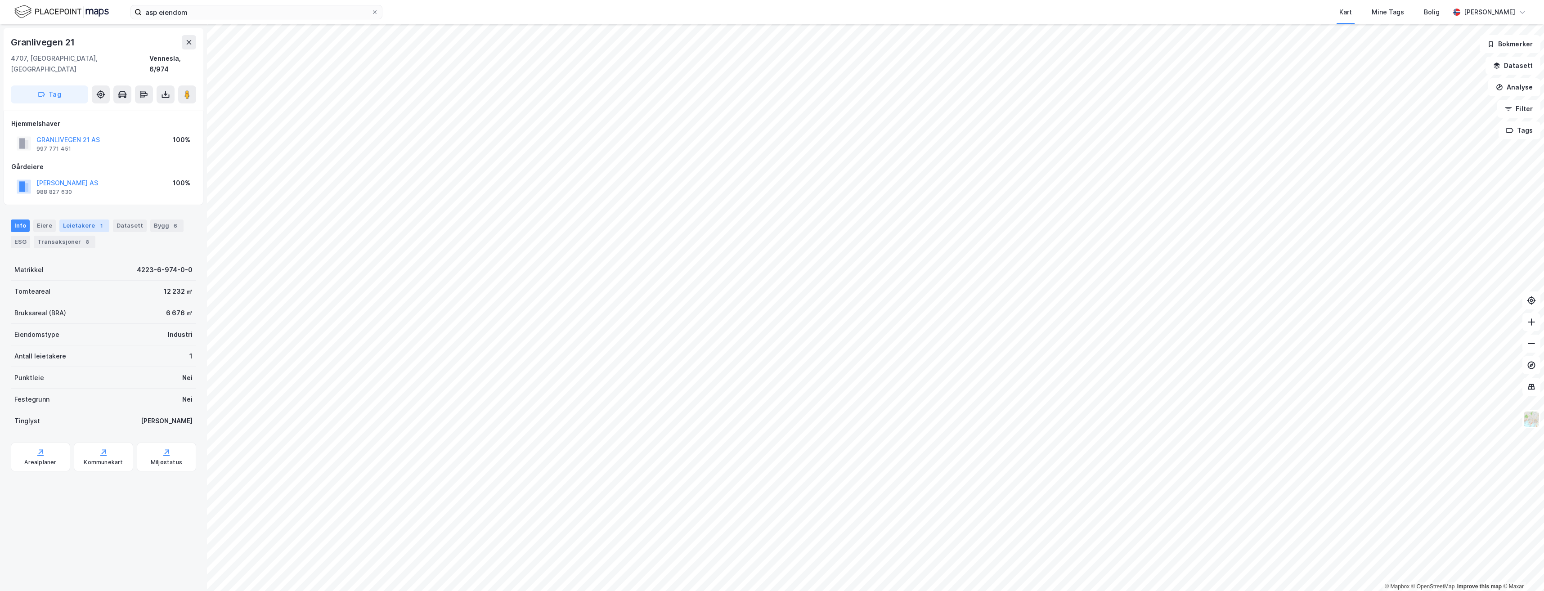
click at [77, 219] on div "Leietakere 1" at bounding box center [84, 225] width 50 height 13
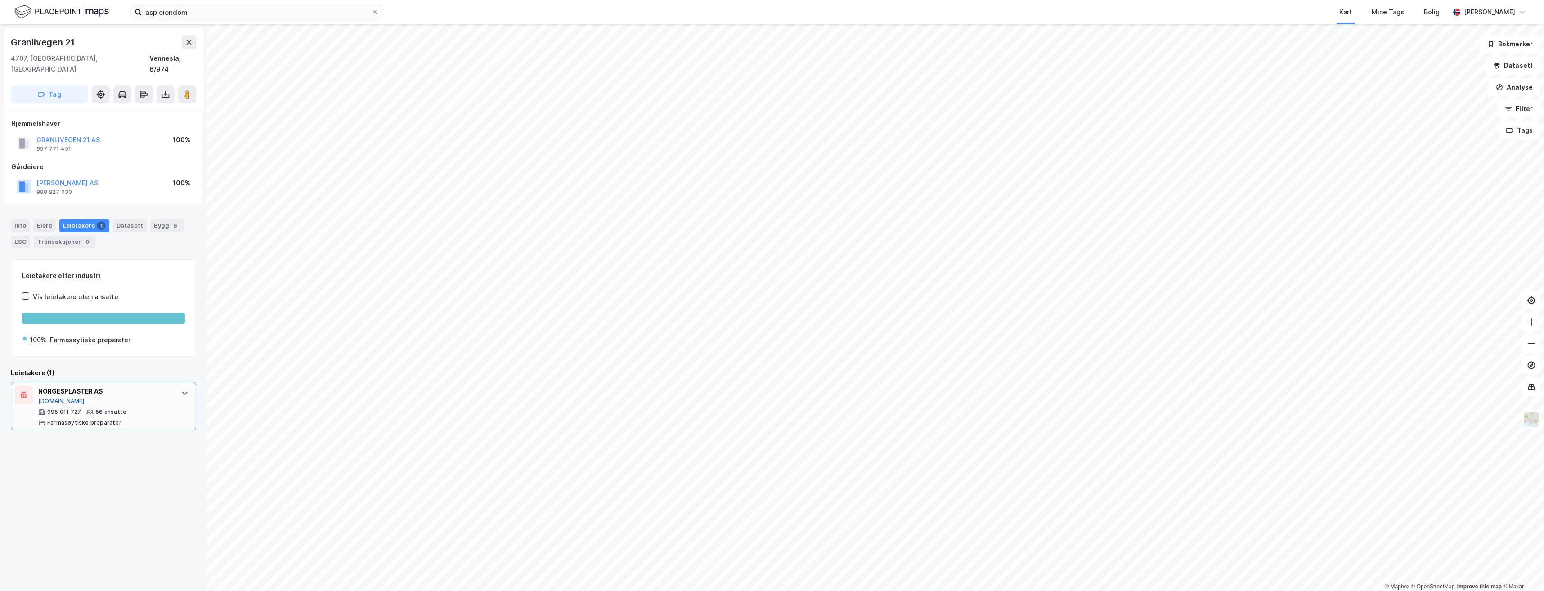
click at [56, 398] on button "Proff.no" at bounding box center [61, 401] width 46 height 7
click at [81, 236] on div "Transaksjoner 8" at bounding box center [65, 242] width 62 height 13
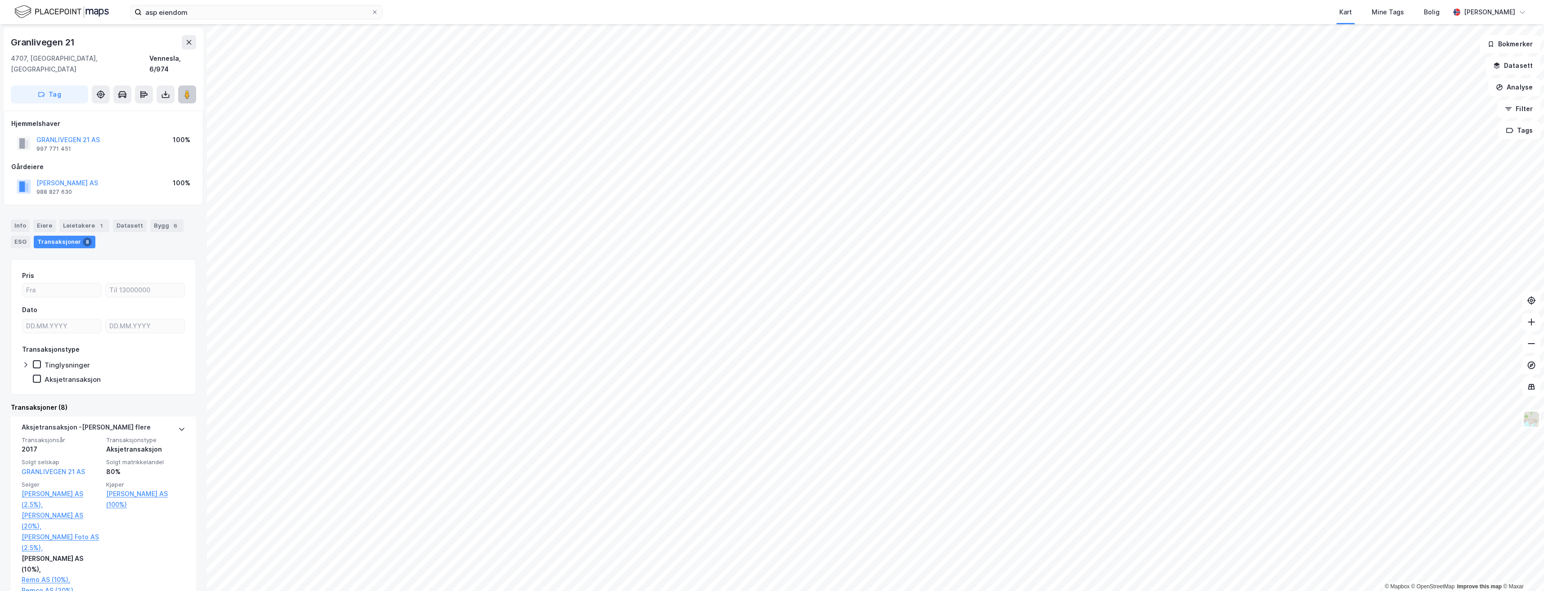
click at [189, 90] on image at bounding box center [186, 94] width 5 height 9
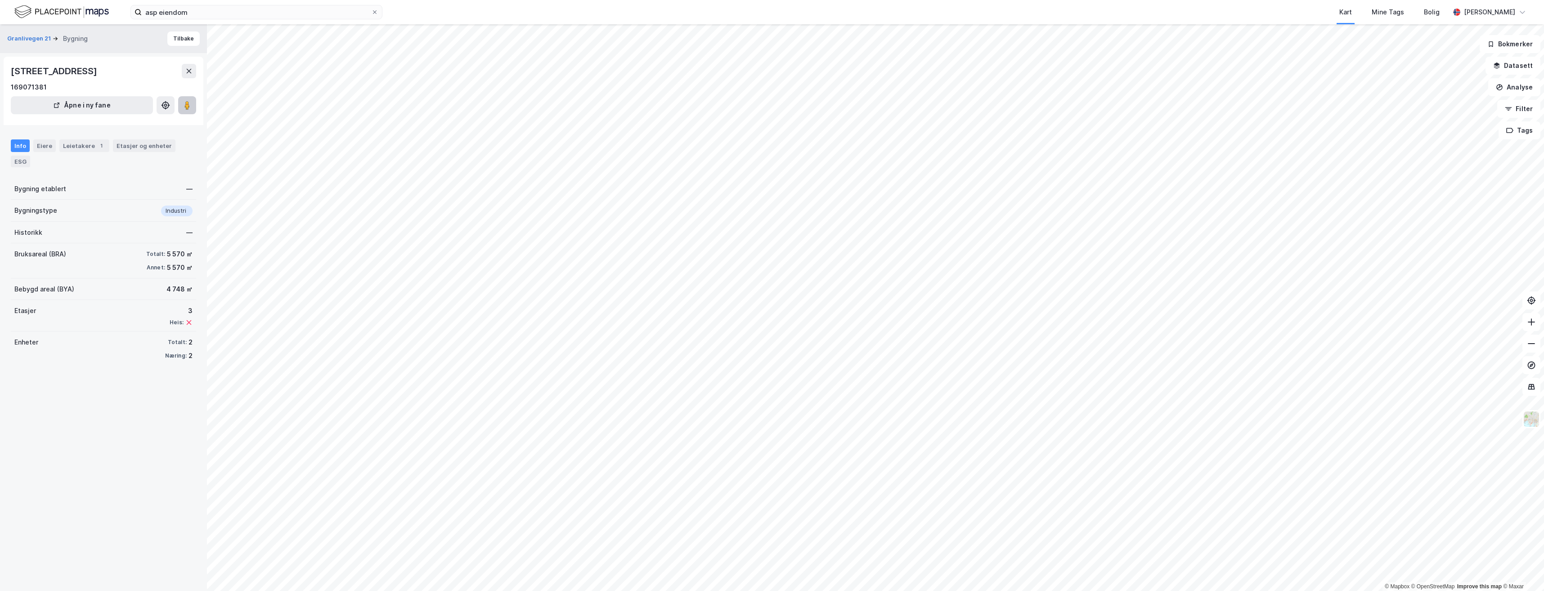
click at [184, 104] on icon at bounding box center [187, 105] width 9 height 9
click at [861, 591] on html "asp eiendom Kart Mine Tags Bolig Ragnar Mykland © Mapbox © OpenStreetMap Improv…" at bounding box center [772, 295] width 1544 height 591
click at [797, 591] on html "asp eiendom Kart Mine Tags Bolig Ragnar Mykland © Mapbox © OpenStreetMap Improv…" at bounding box center [772, 295] width 1544 height 591
click at [827, 591] on html "asp eiendom Kart Mine Tags Bolig Ragnar Mykland © Mapbox © OpenStreetMap Improv…" at bounding box center [772, 295] width 1544 height 591
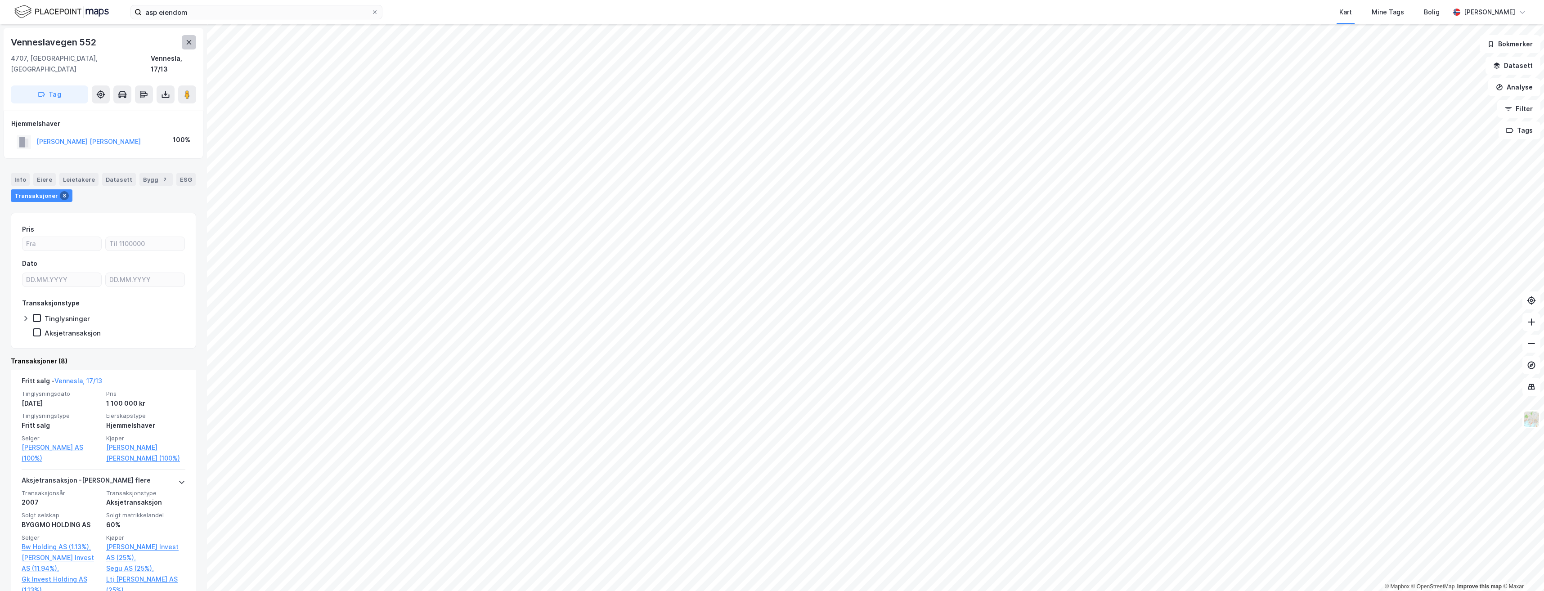
click at [184, 44] on button at bounding box center [189, 42] width 14 height 14
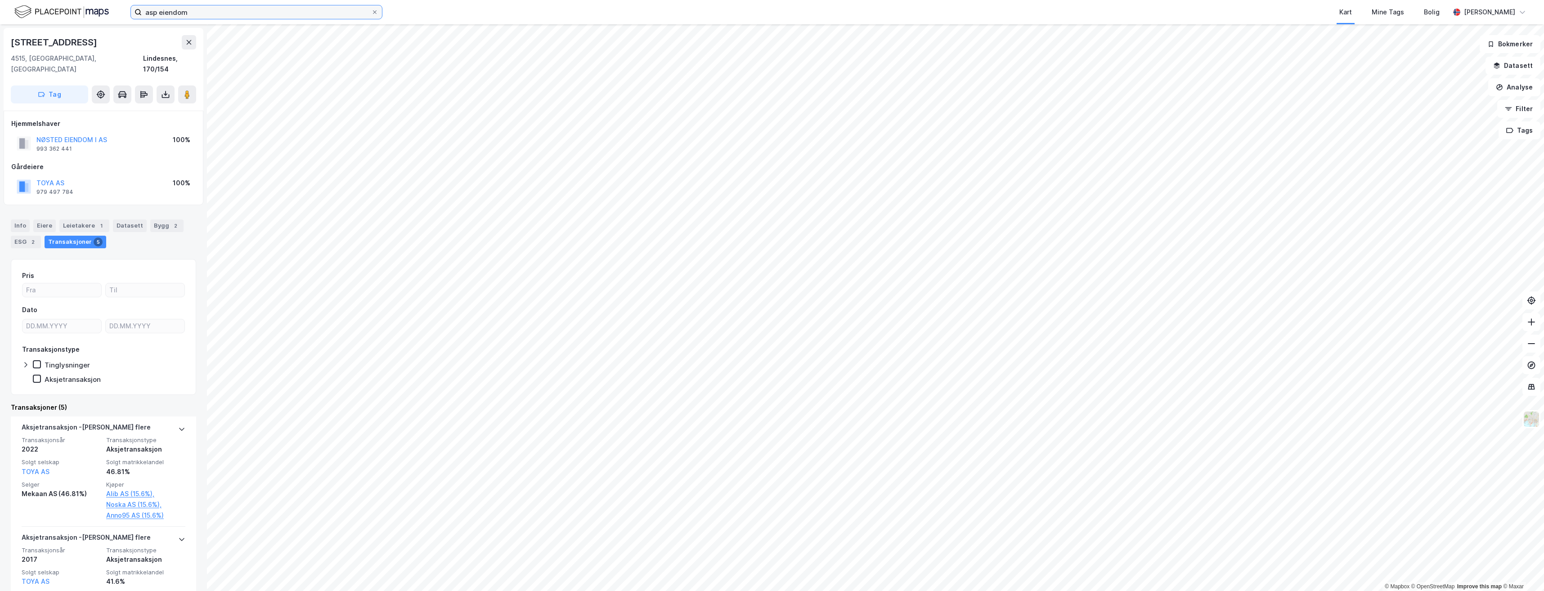
click at [254, 13] on input "asp eiendom" at bounding box center [256, 11] width 229 height 13
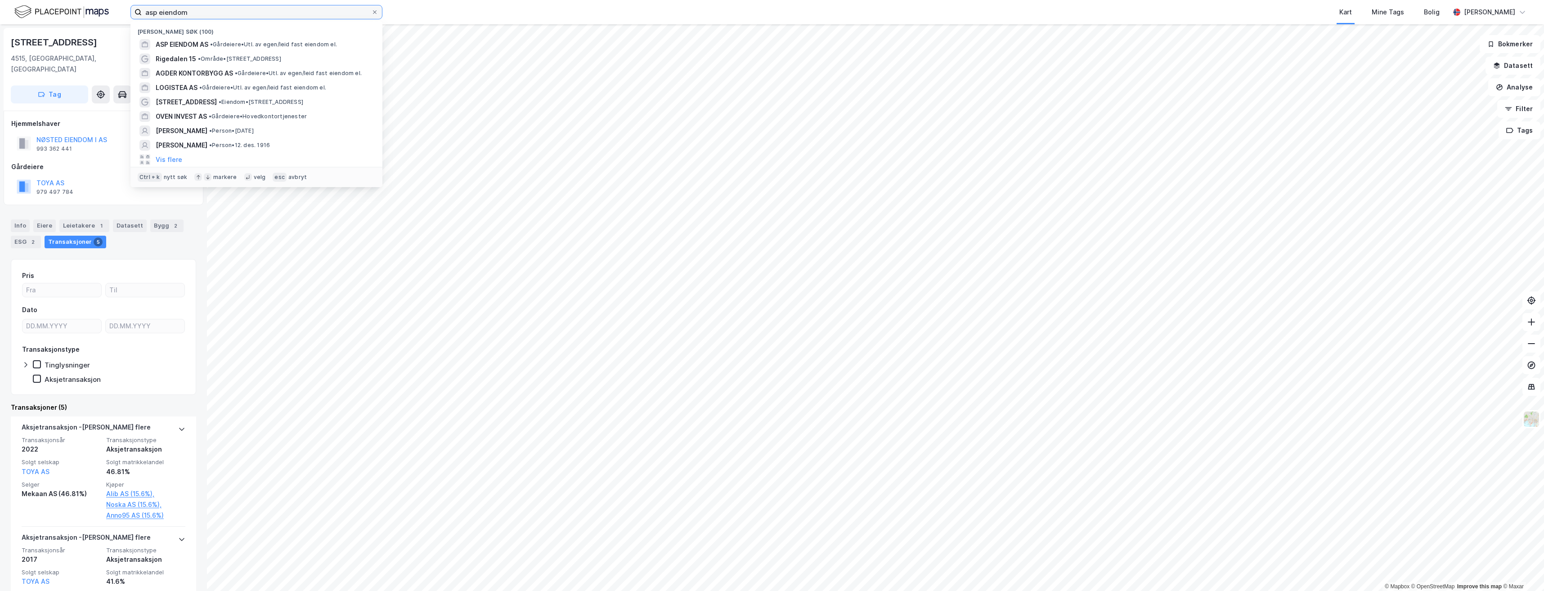
click at [254, 13] on input "asp eiendom" at bounding box center [256, 11] width 229 height 13
paste input "A Management AS"
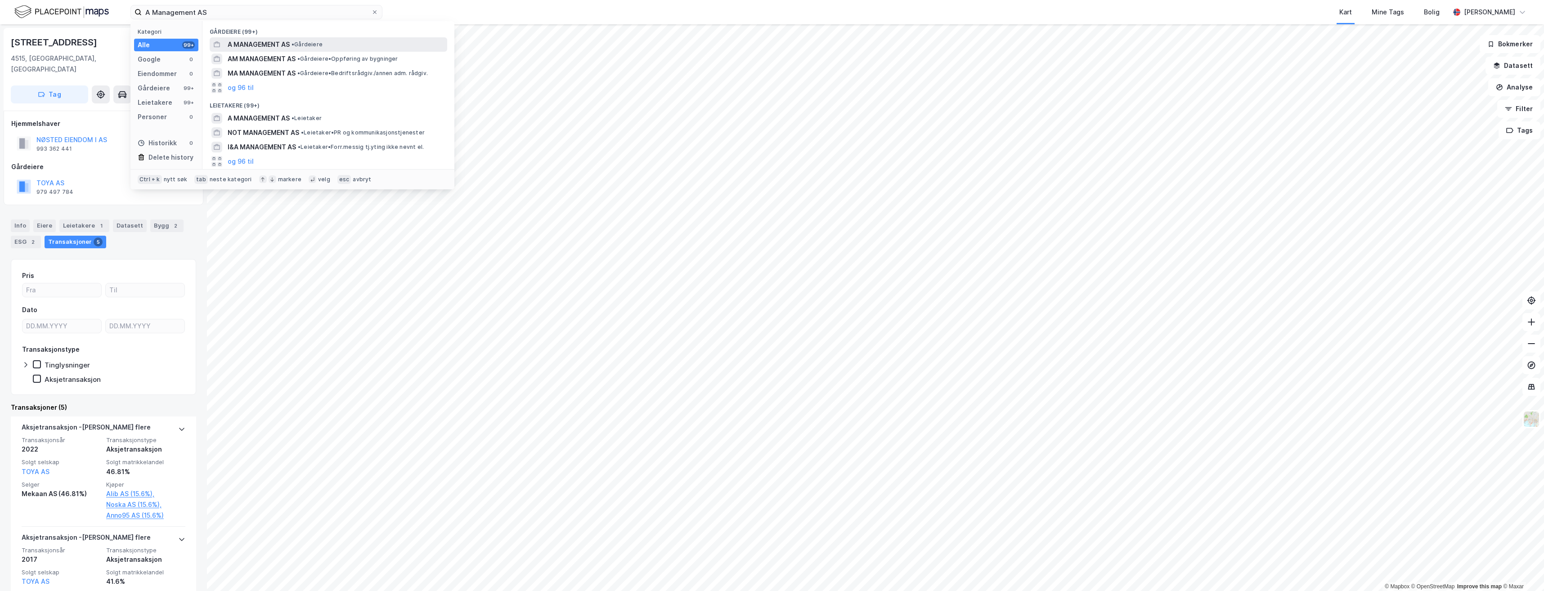
click at [255, 49] on span "A MANAGEMENT AS" at bounding box center [259, 44] width 62 height 11
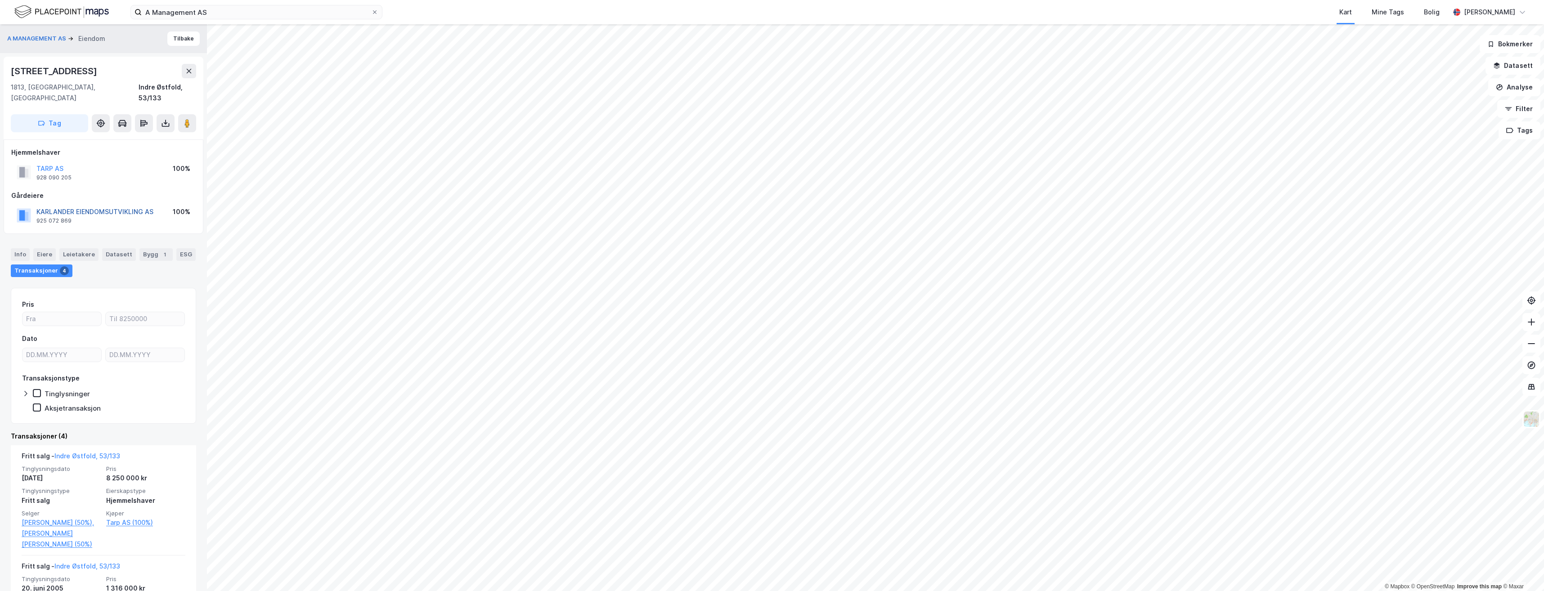
click at [0, 0] on button "KARLANDER EIENDOMSUTVIKLING AS" at bounding box center [0, 0] width 0 height 0
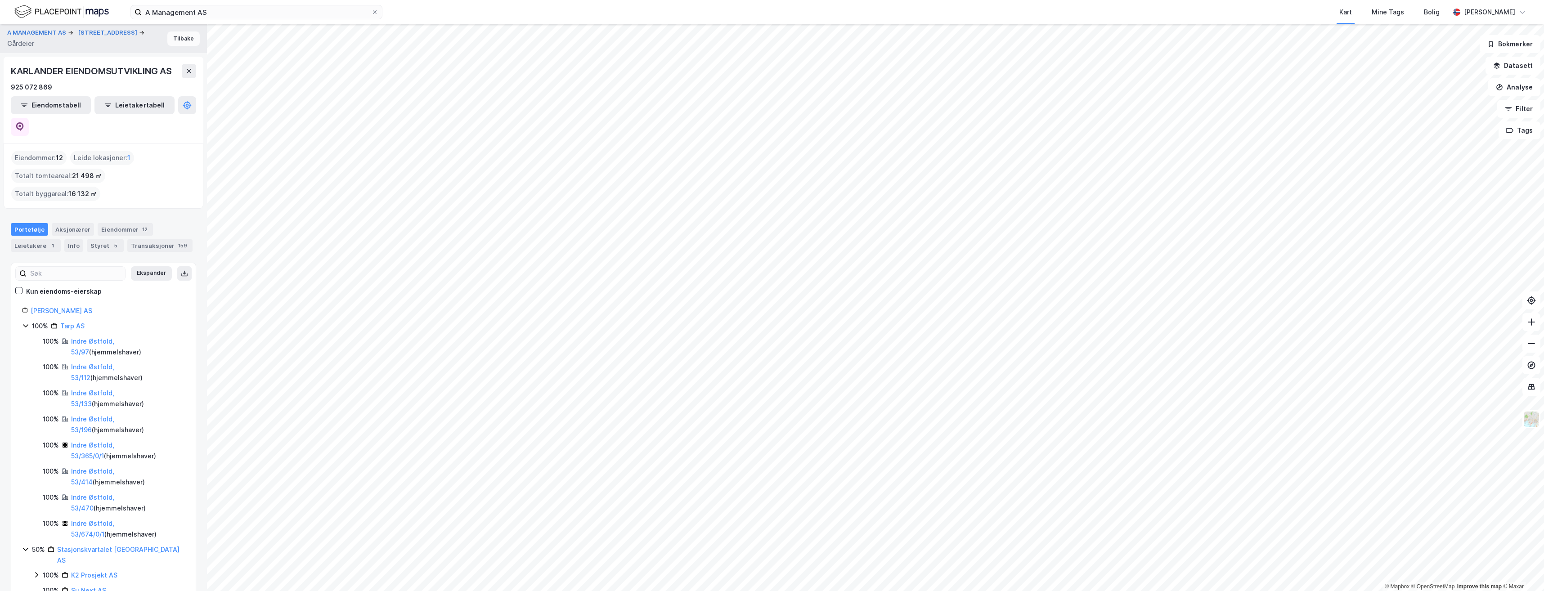
click at [176, 40] on button "Tilbake" at bounding box center [183, 38] width 32 height 14
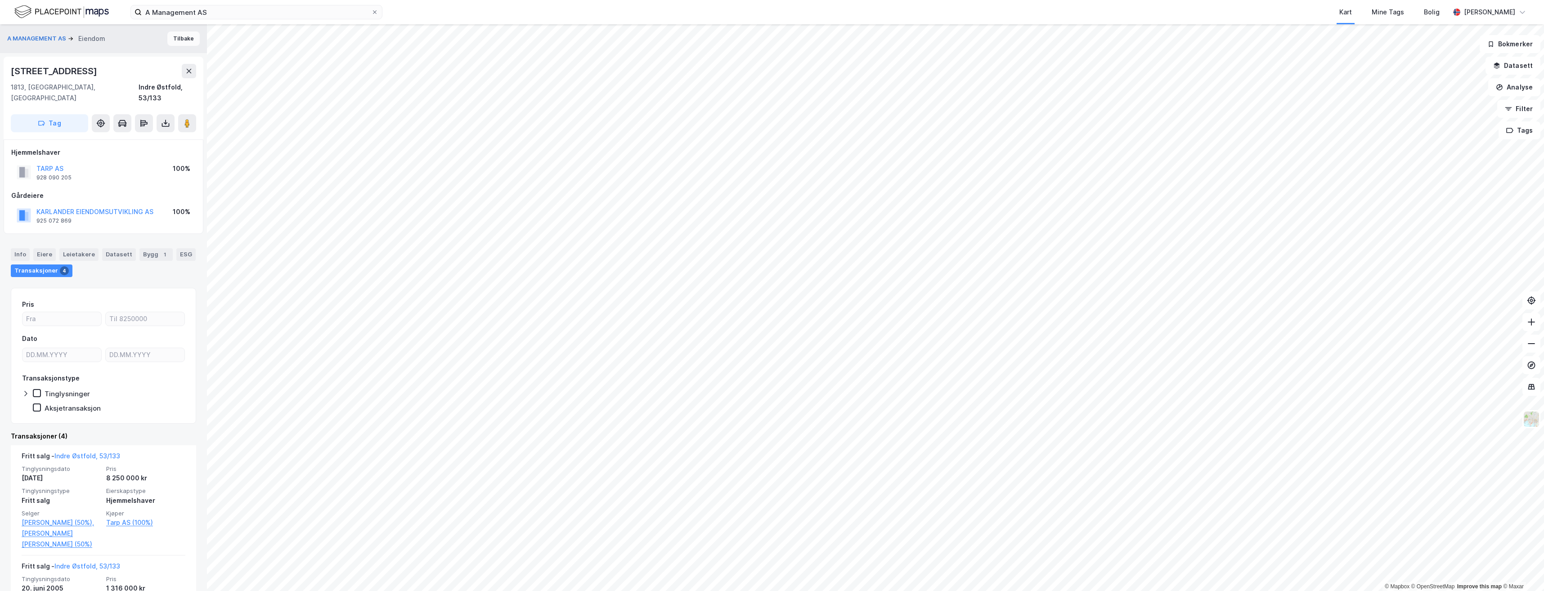
click at [172, 35] on button "Tilbake" at bounding box center [183, 38] width 32 height 14
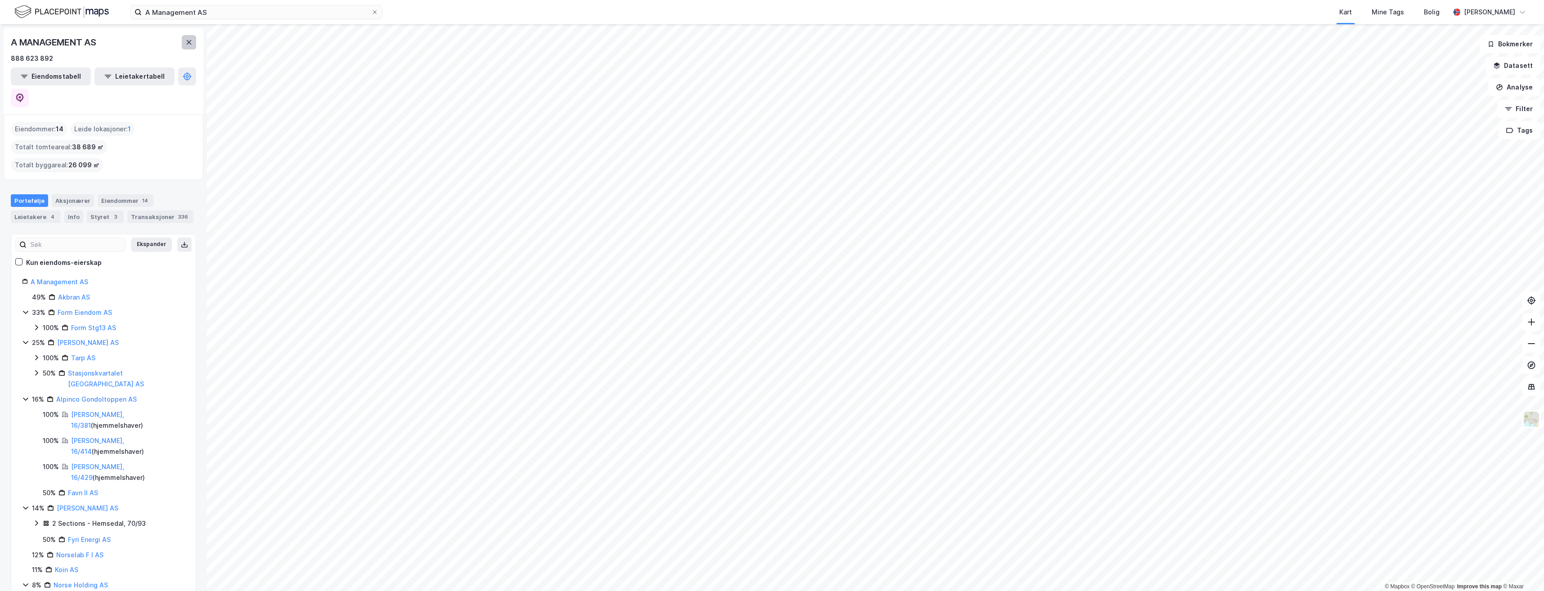
click at [192, 46] on button at bounding box center [189, 42] width 14 height 14
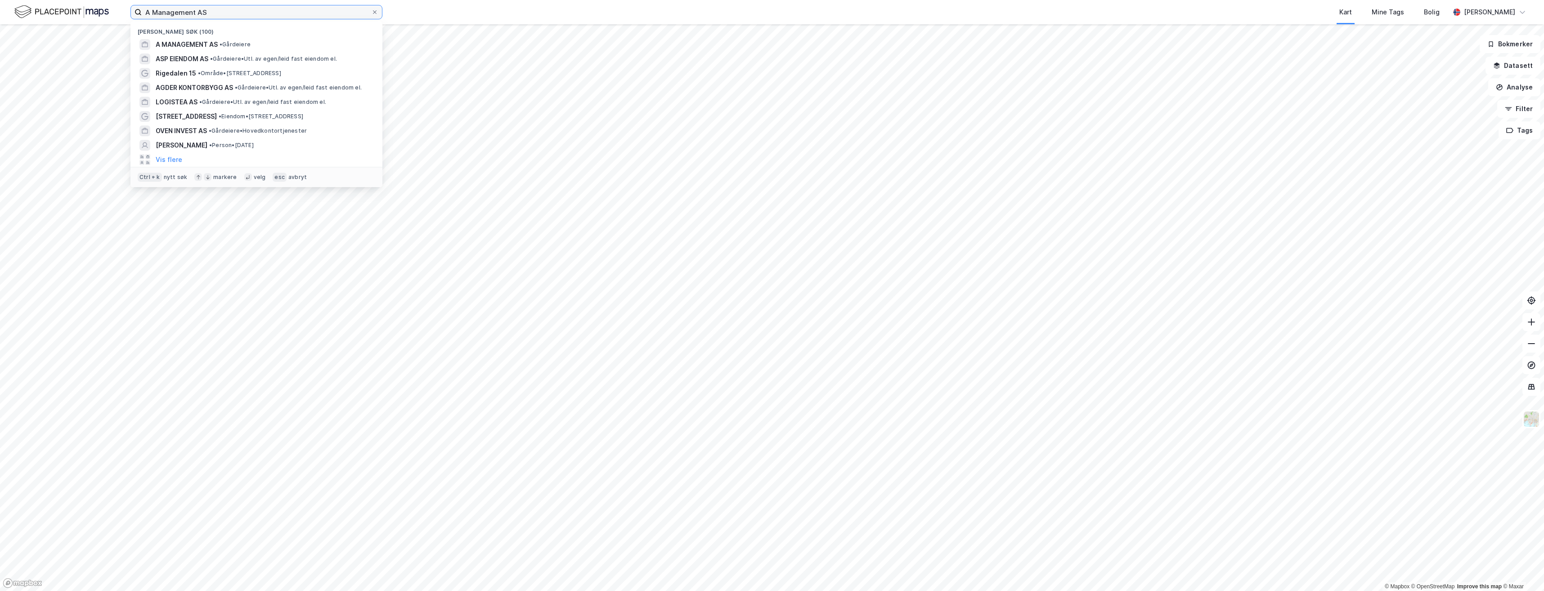
click at [218, 17] on input "A Management AS" at bounding box center [256, 11] width 229 height 13
click at [211, 41] on span "A MANAGEMENT AS" at bounding box center [187, 44] width 62 height 11
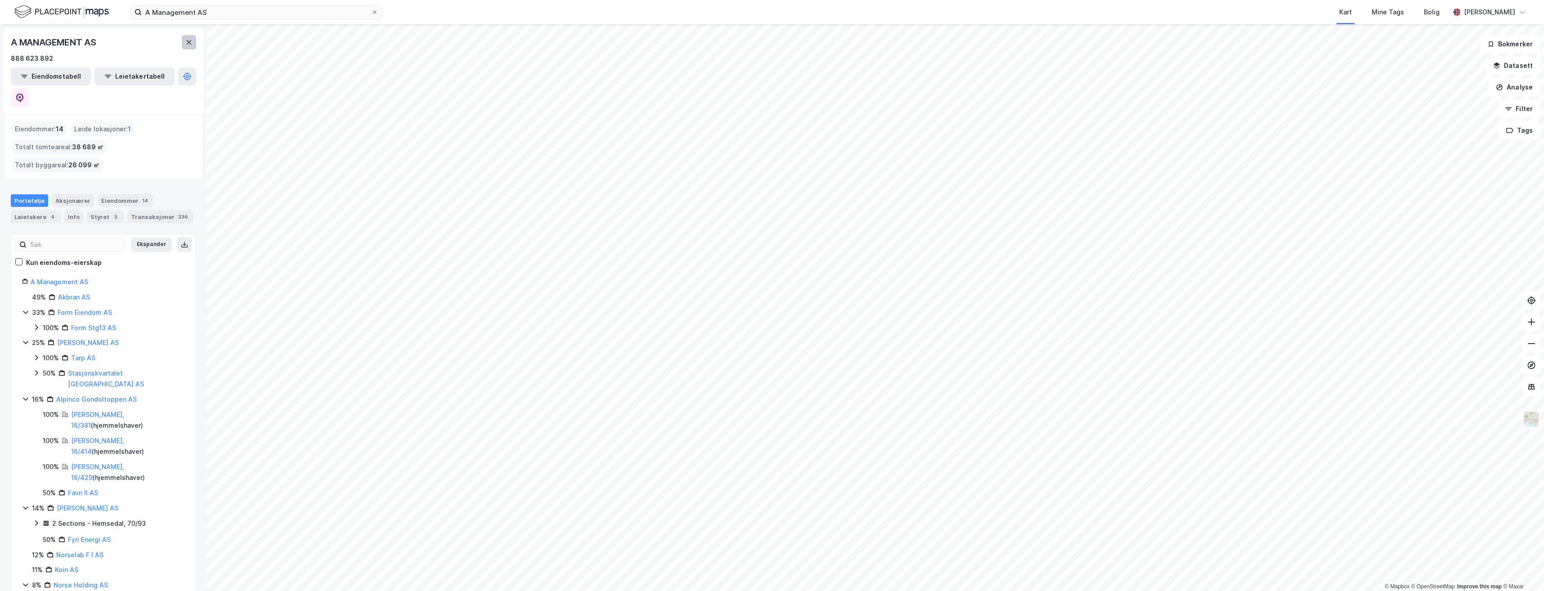
click at [183, 44] on button at bounding box center [189, 42] width 14 height 14
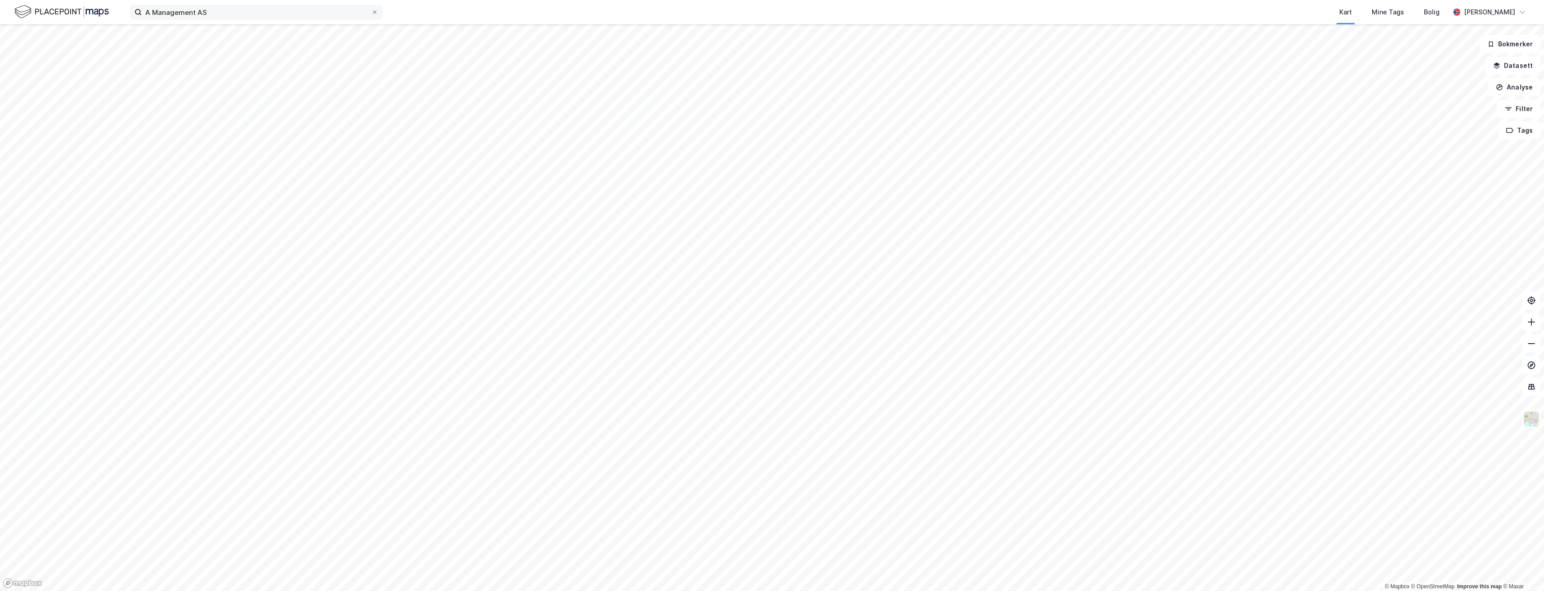
click at [300, 5] on label "A Management AS" at bounding box center [256, 12] width 252 height 14
click at [300, 5] on input "A Management AS" at bounding box center [256, 11] width 229 height 13
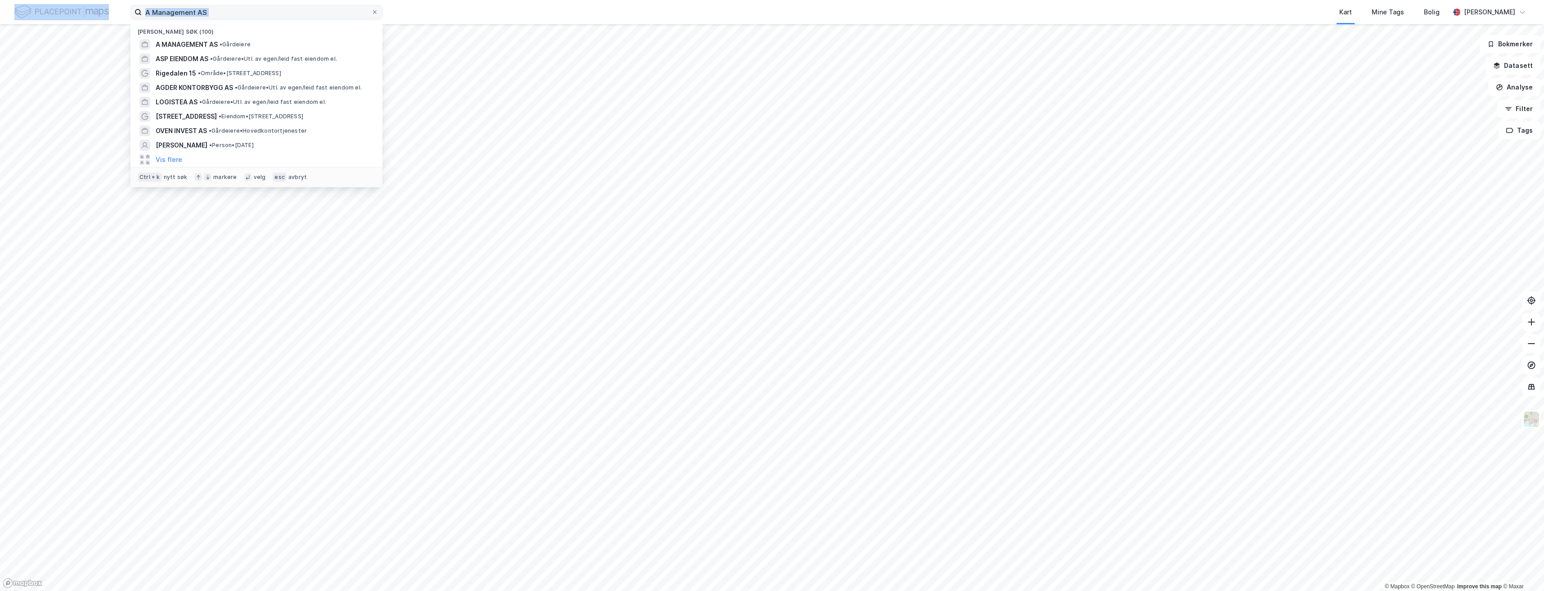
click at [300, 5] on label "A Management AS" at bounding box center [256, 12] width 252 height 14
click at [300, 5] on input "A Management AS" at bounding box center [256, 11] width 229 height 13
click at [300, 5] on label "A Management AS" at bounding box center [256, 12] width 252 height 14
click at [300, 5] on input "A Management AS" at bounding box center [256, 11] width 229 height 13
click at [295, 11] on input "A Management AS" at bounding box center [256, 11] width 229 height 13
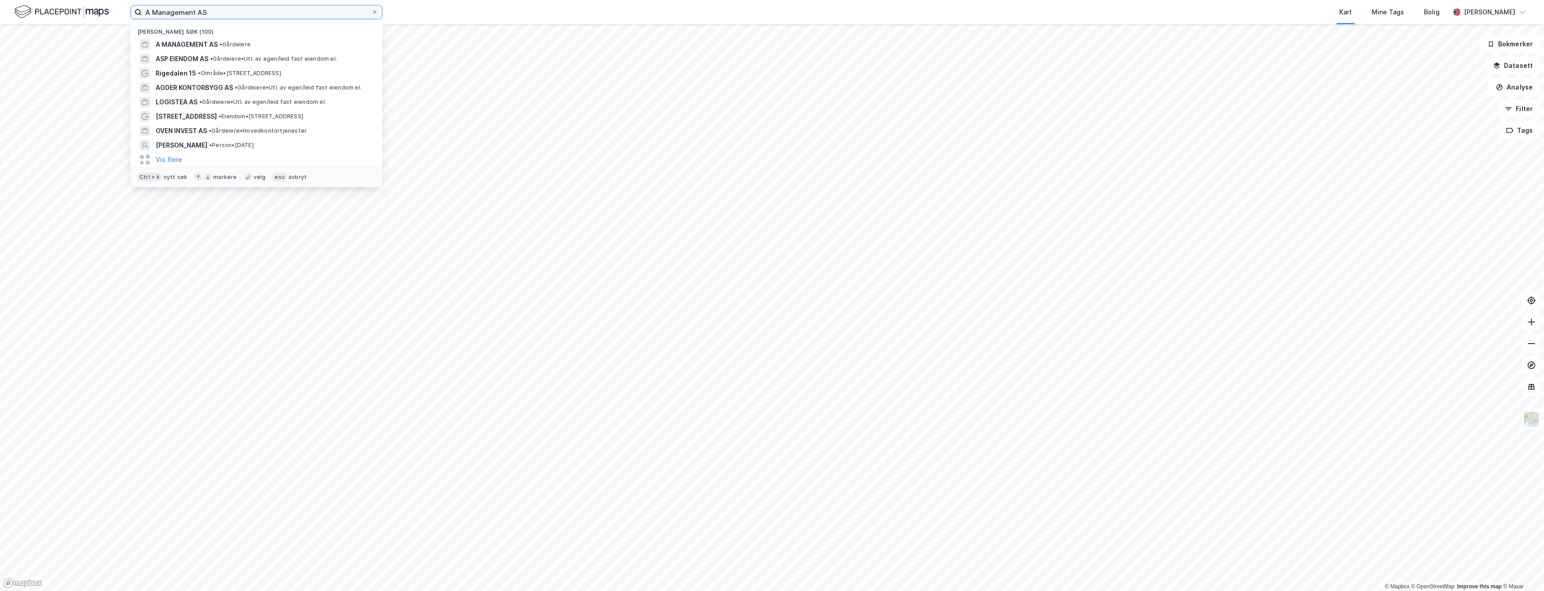
click at [295, 11] on input "A Management AS" at bounding box center [256, 11] width 229 height 13
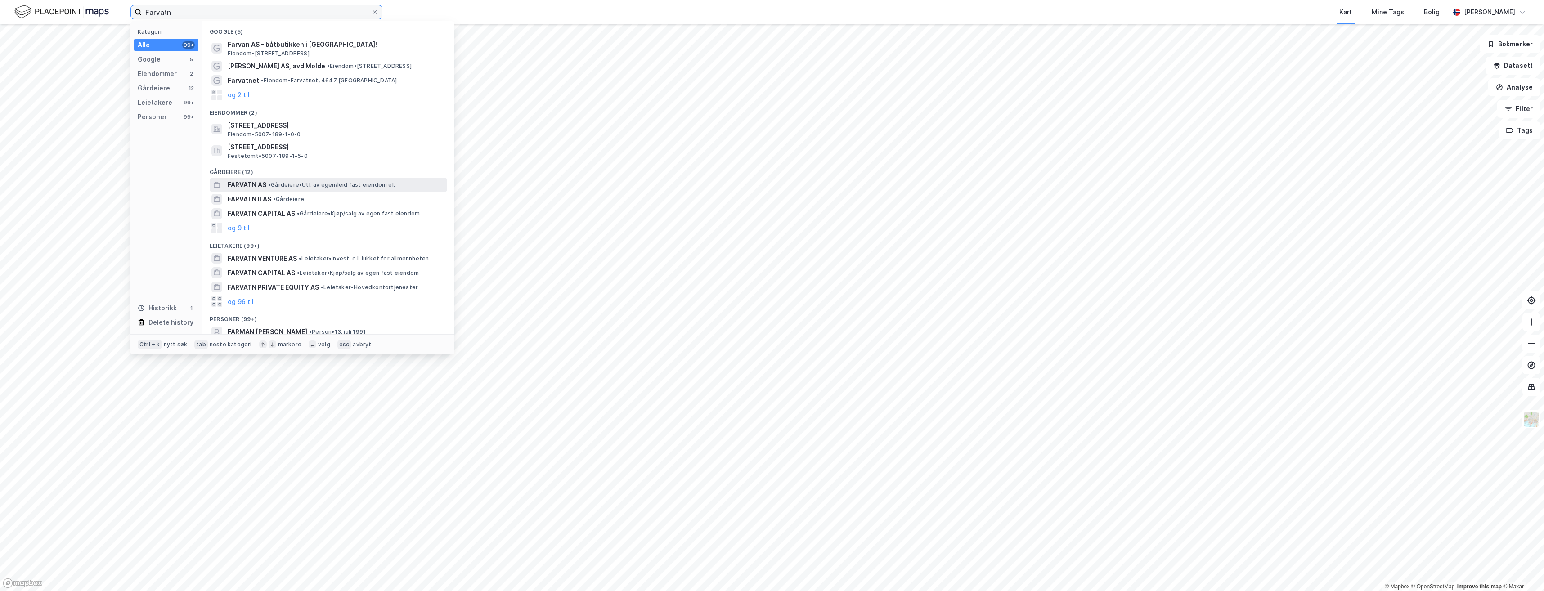
type input "Farvatn"
click at [260, 185] on span "FARVATN AS" at bounding box center [247, 184] width 39 height 11
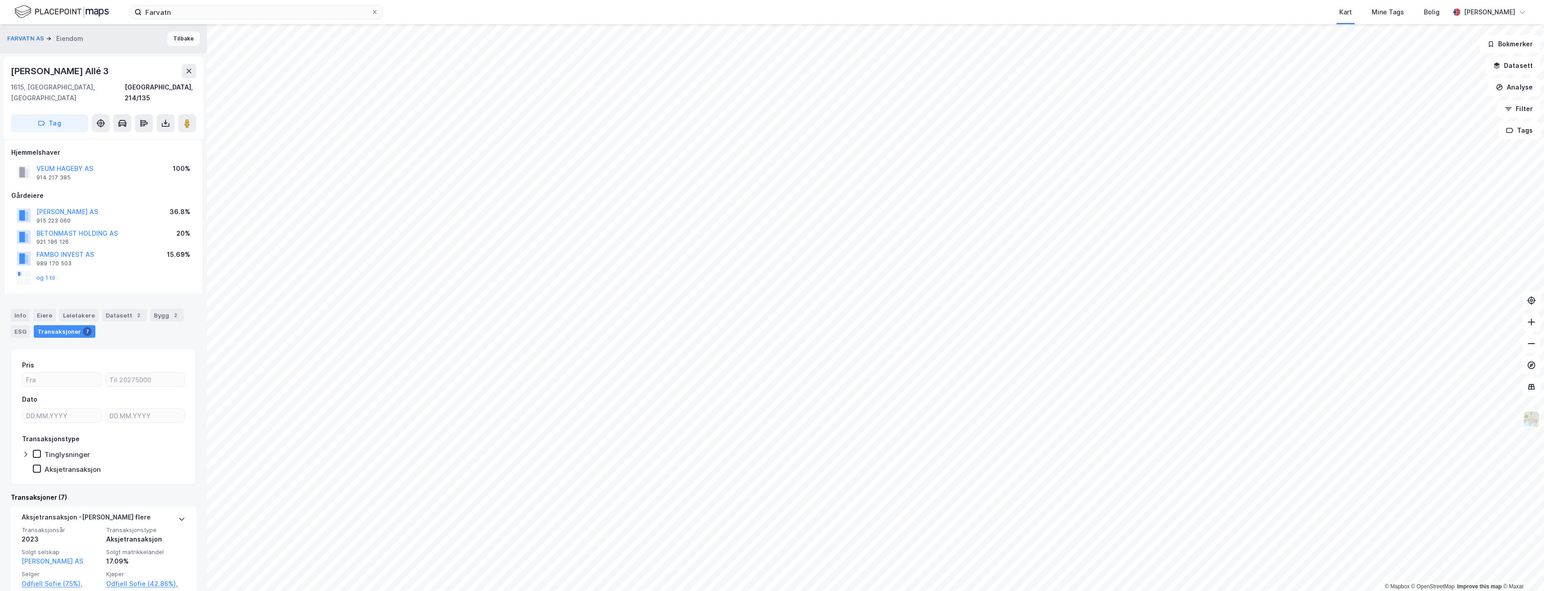
click at [167, 37] on button "Tilbake" at bounding box center [183, 38] width 32 height 14
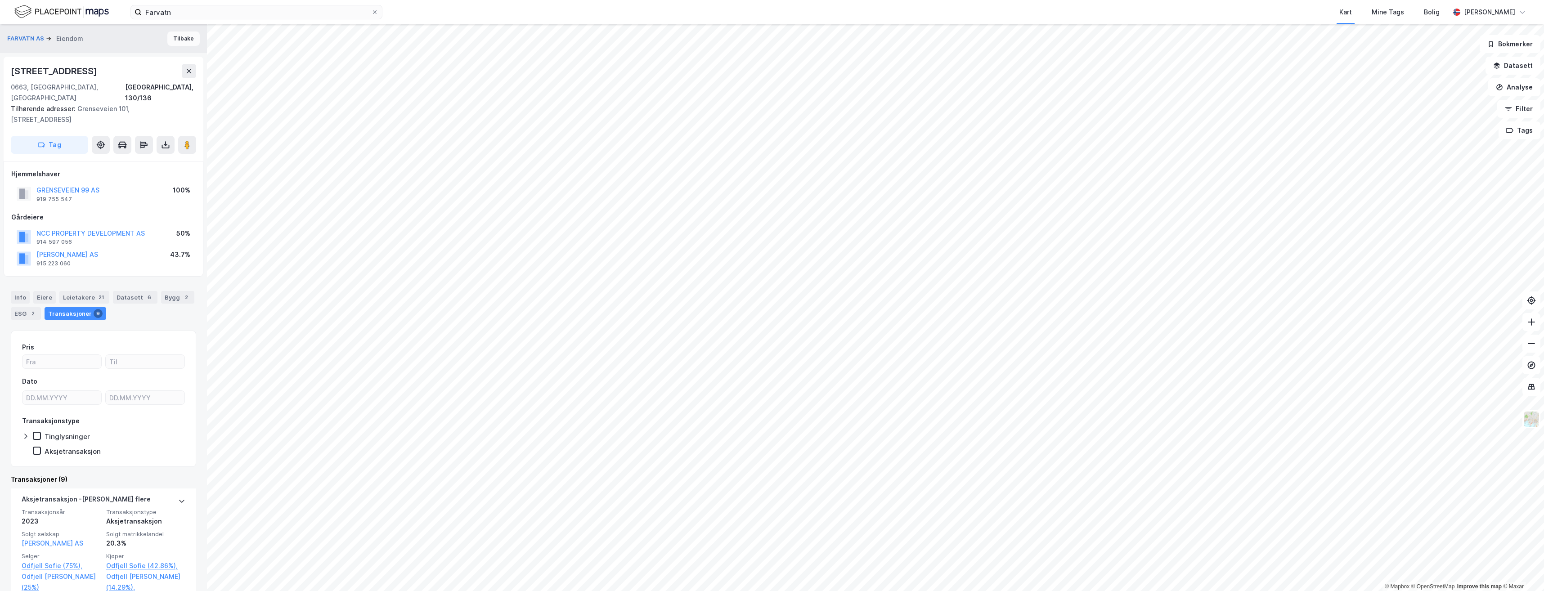
click at [171, 43] on button "Tilbake" at bounding box center [183, 38] width 32 height 14
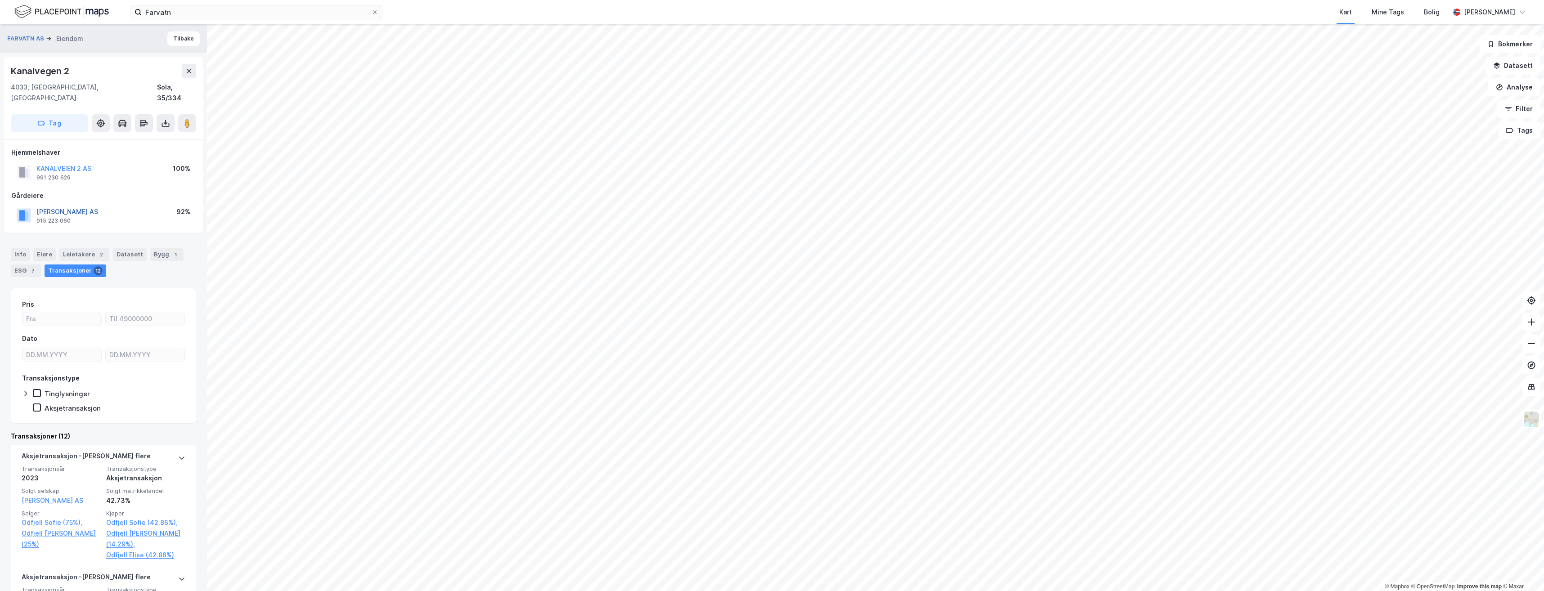
click at [0, 0] on button "JO ODFJELL AS" at bounding box center [0, 0] width 0 height 0
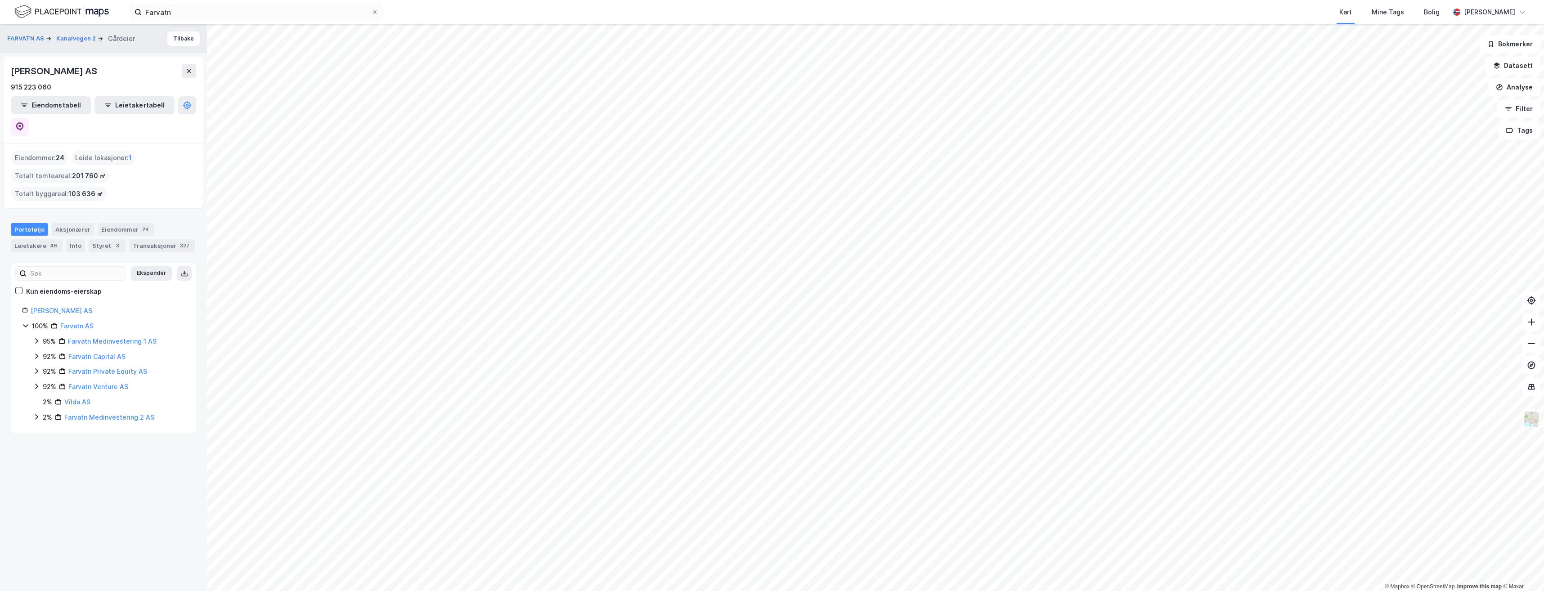
click at [983, 591] on html "Farvatn Kart Mine Tags Bolig Ragnar Mykland © Mapbox © OpenStreetMap Improve th…" at bounding box center [772, 295] width 1544 height 591
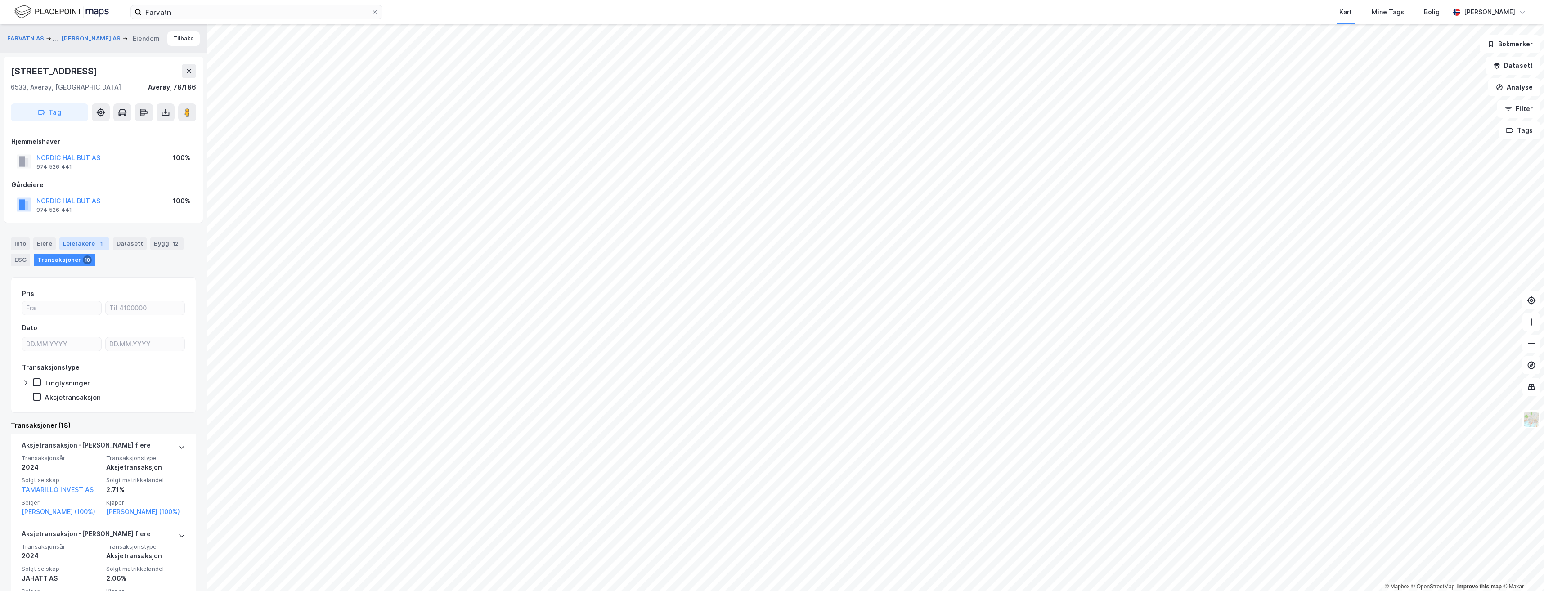
click at [88, 246] on div "Leietakere 1" at bounding box center [84, 243] width 50 height 13
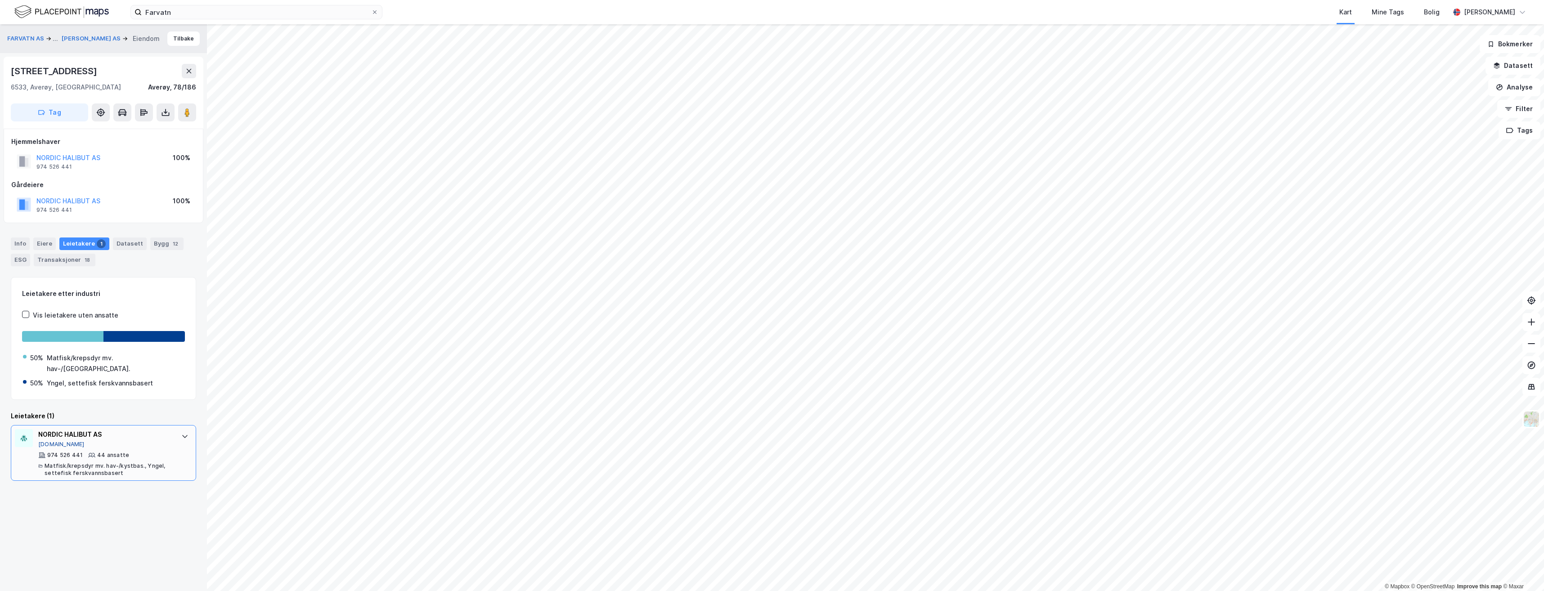
click at [50, 441] on button "Proff.no" at bounding box center [61, 444] width 46 height 7
